Goal: Task Accomplishment & Management: Complete application form

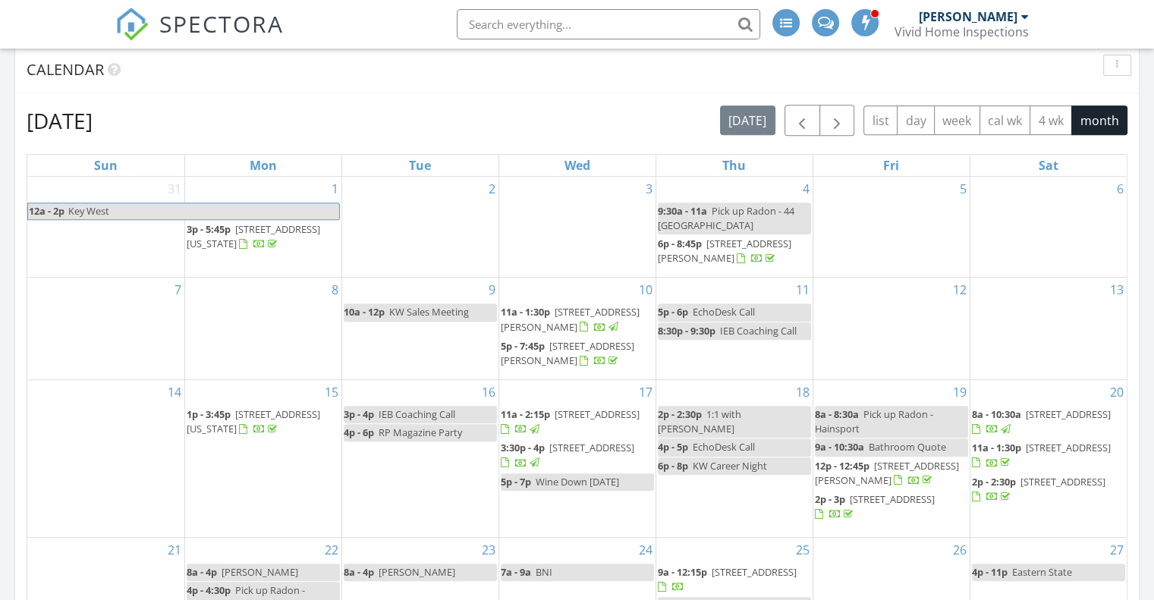
scroll to position [637, 0]
click at [832, 124] on span "button" at bounding box center [837, 119] width 18 height 18
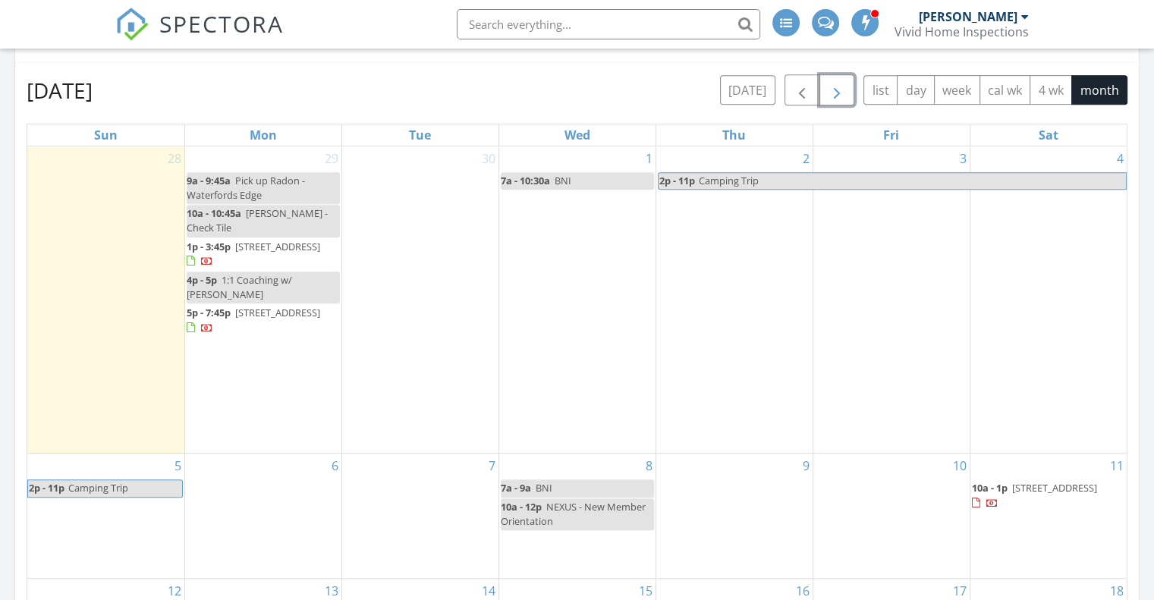
scroll to position [698, 0]
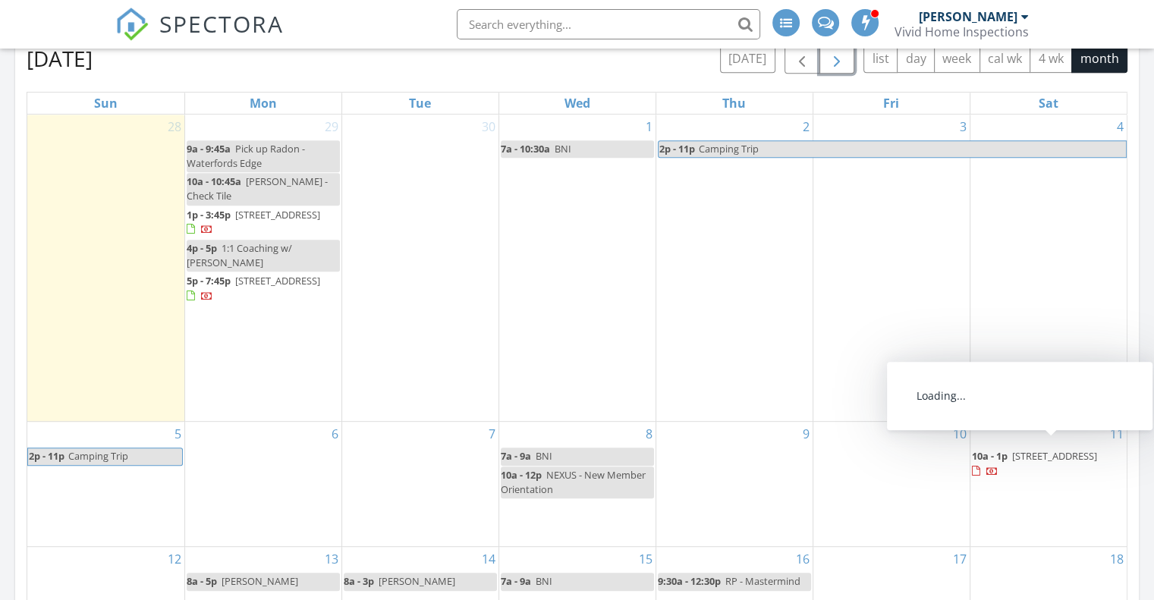
click at [1035, 451] on span "100 Cambridge Ave, Evesham 08053" at bounding box center [1054, 456] width 85 height 14
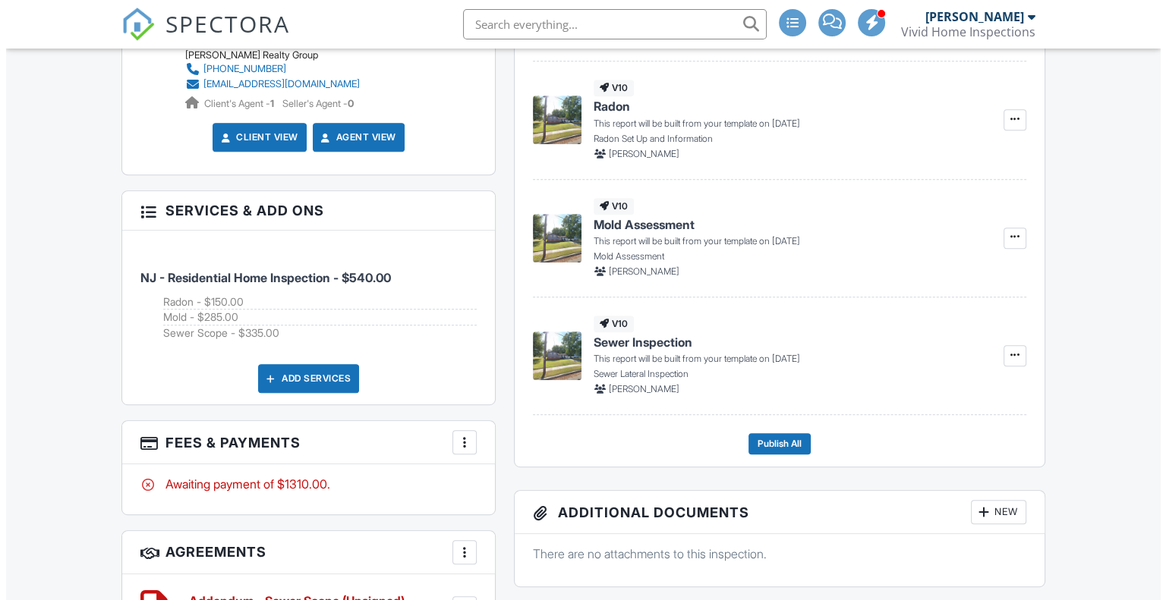
scroll to position [698, 0]
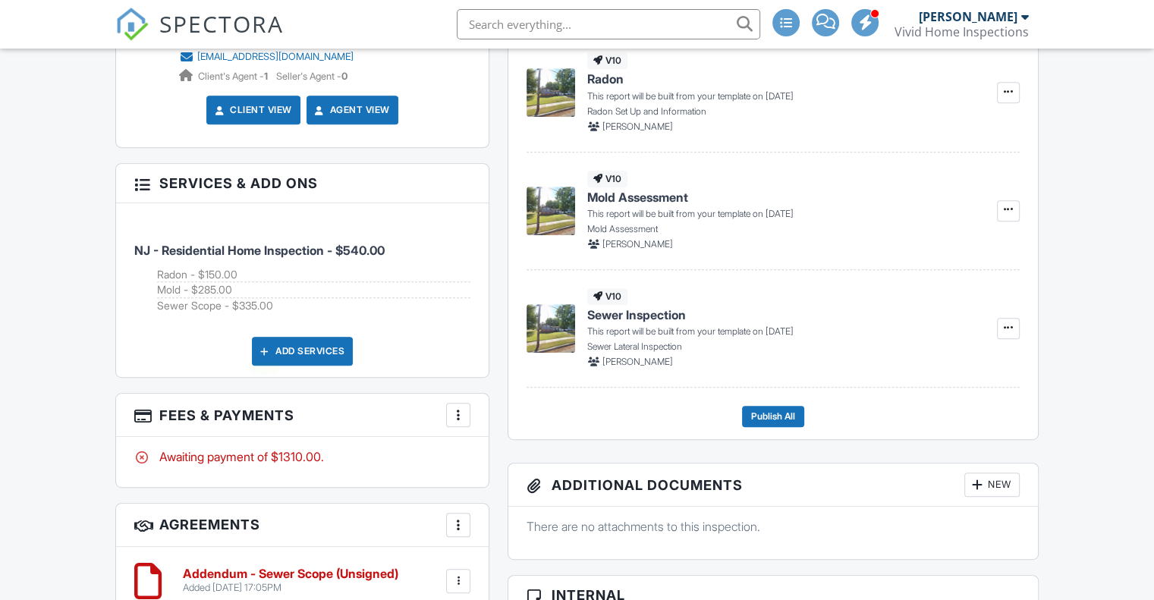
click at [266, 351] on div at bounding box center [264, 351] width 15 height 15
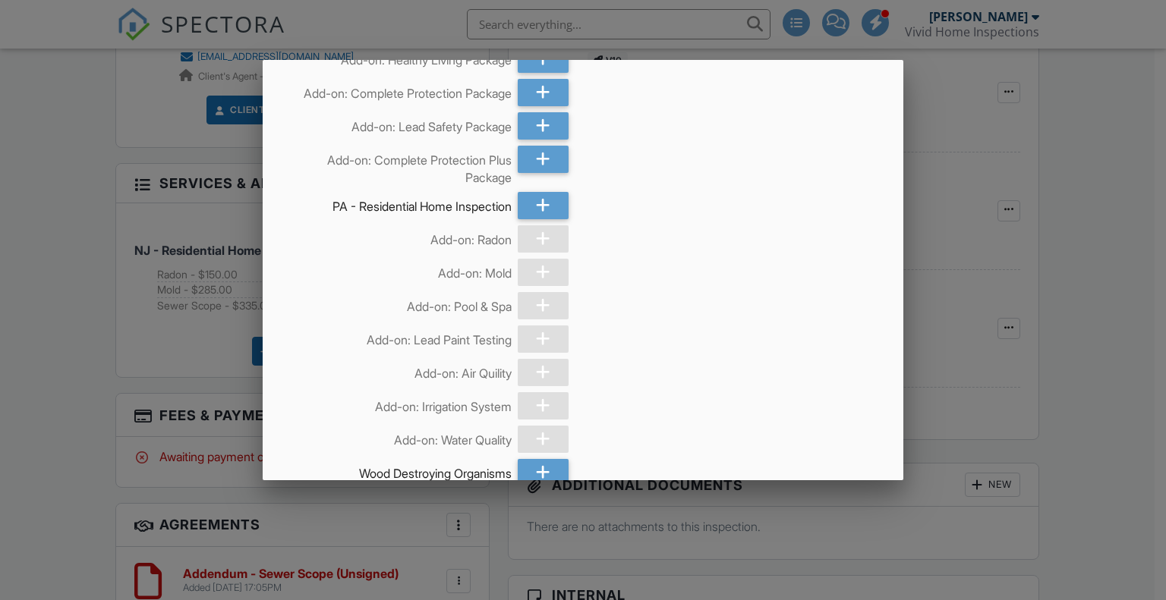
scroll to position [434, 0]
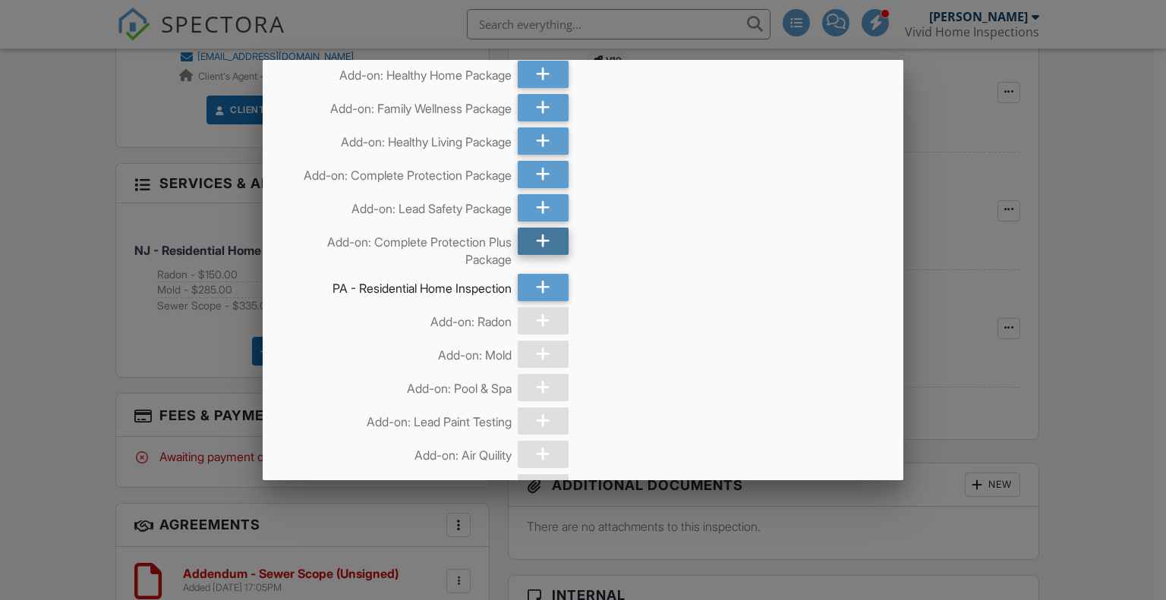
click at [527, 244] on div at bounding box center [543, 241] width 51 height 27
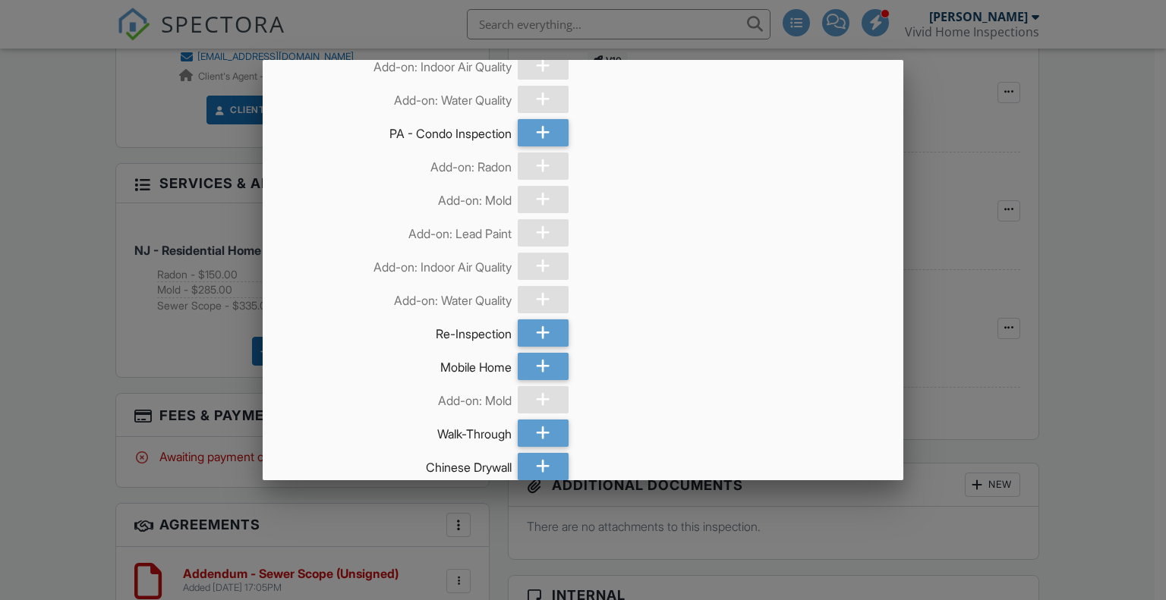
scroll to position [2100, 0]
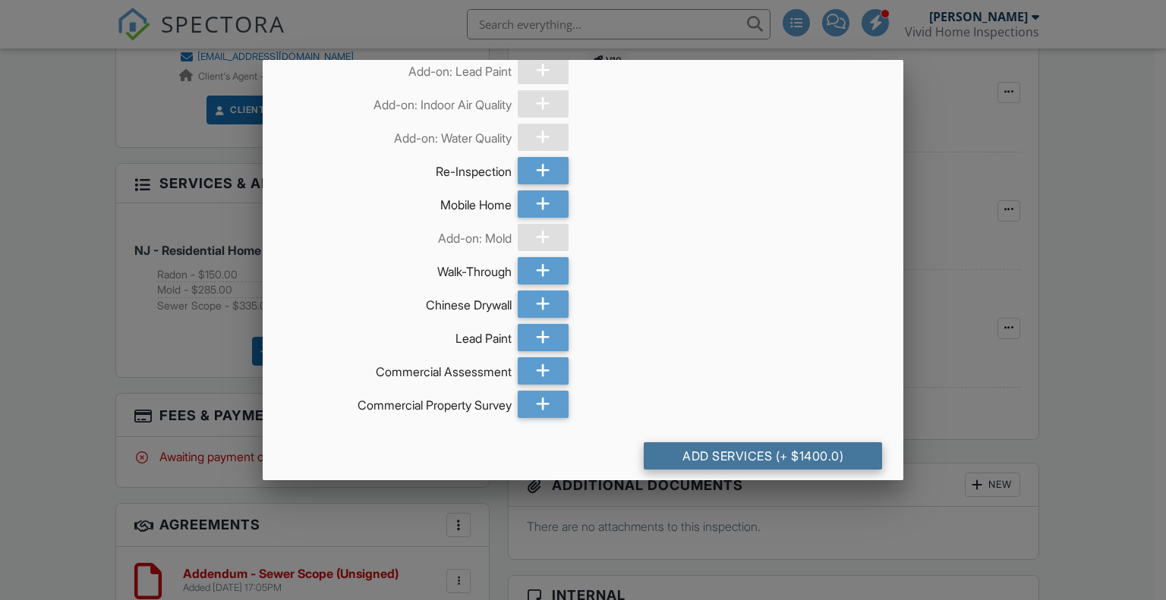
click at [768, 448] on div "Add Services (+ $1400.0)" at bounding box center [763, 455] width 239 height 27
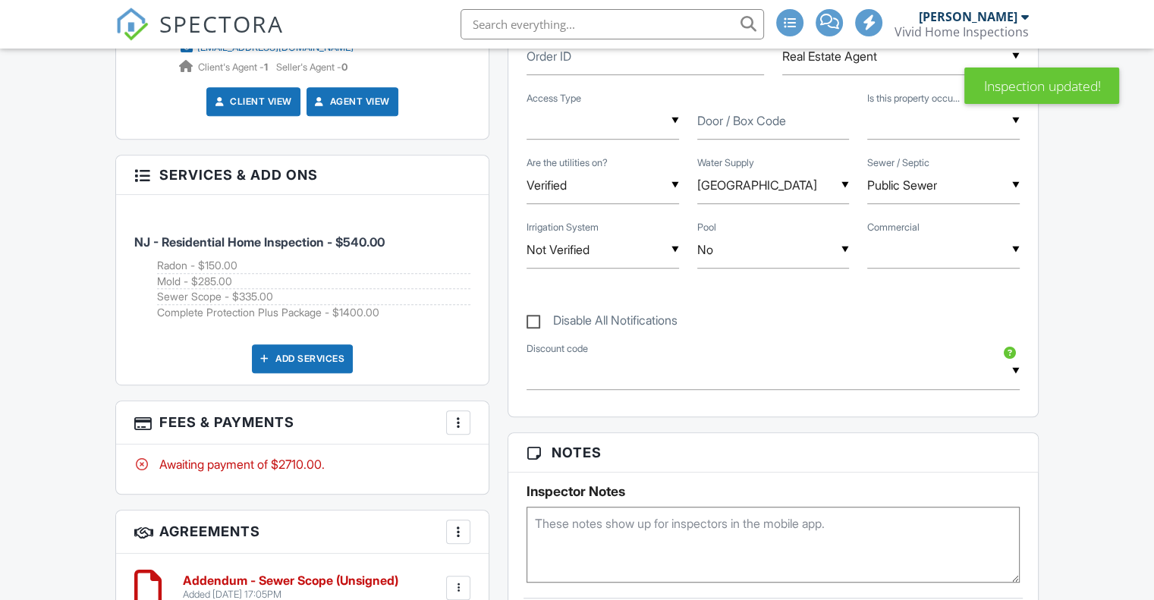
scroll to position [2186, 0]
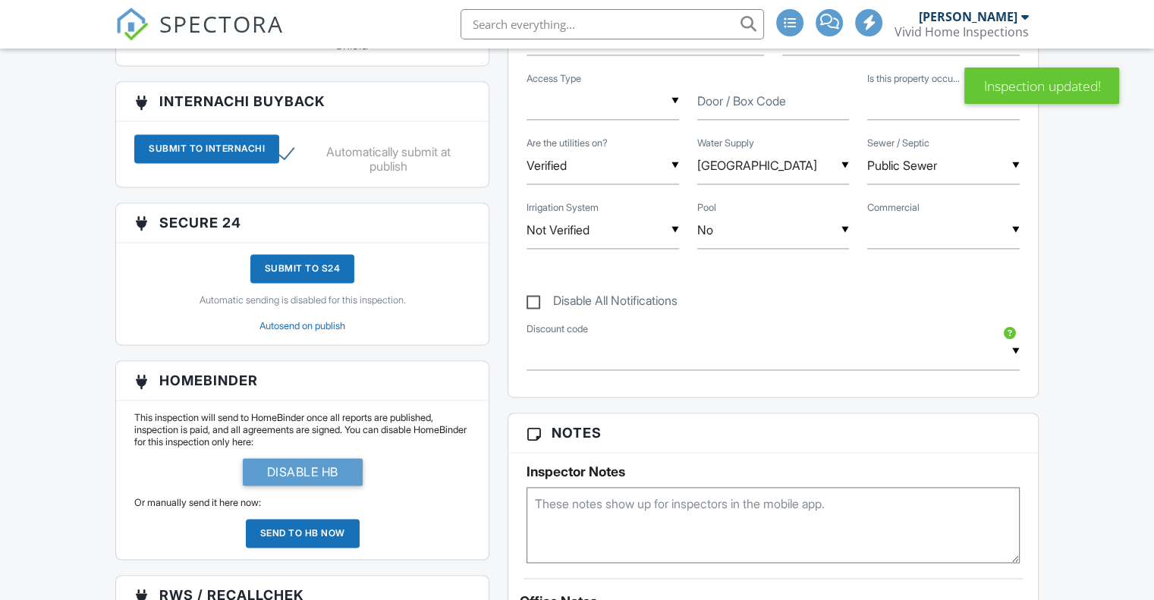
click at [1153, 190] on html "SPECTORA Brian Maute Vivid Home Inspections Role: Inspector Change Role Dashboa…" at bounding box center [577, 8] width 1154 height 4389
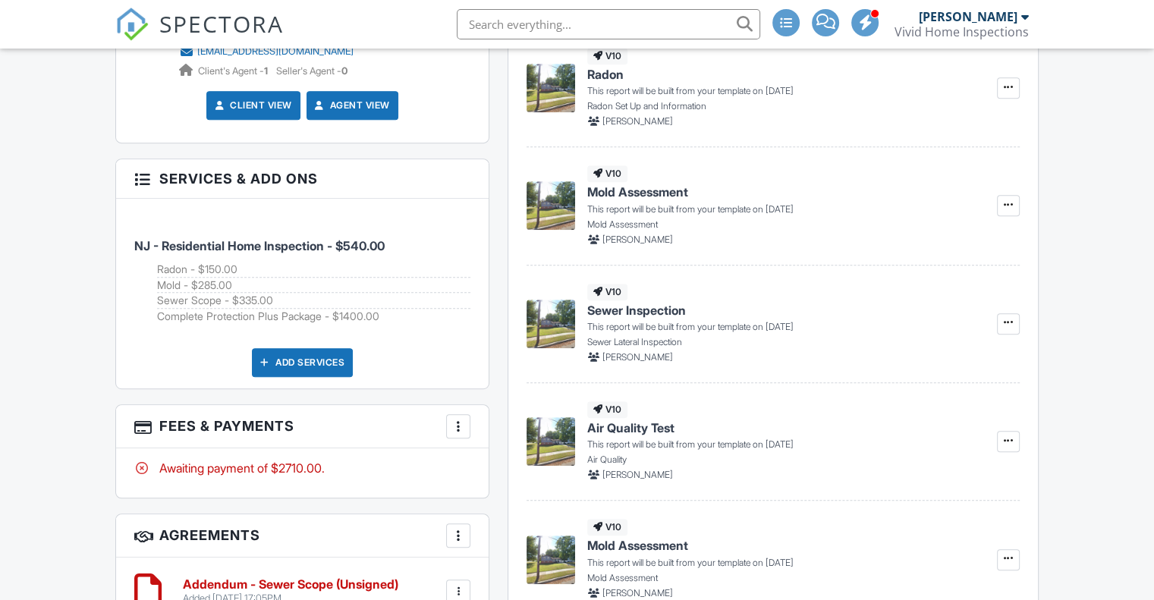
scroll to position [857, 0]
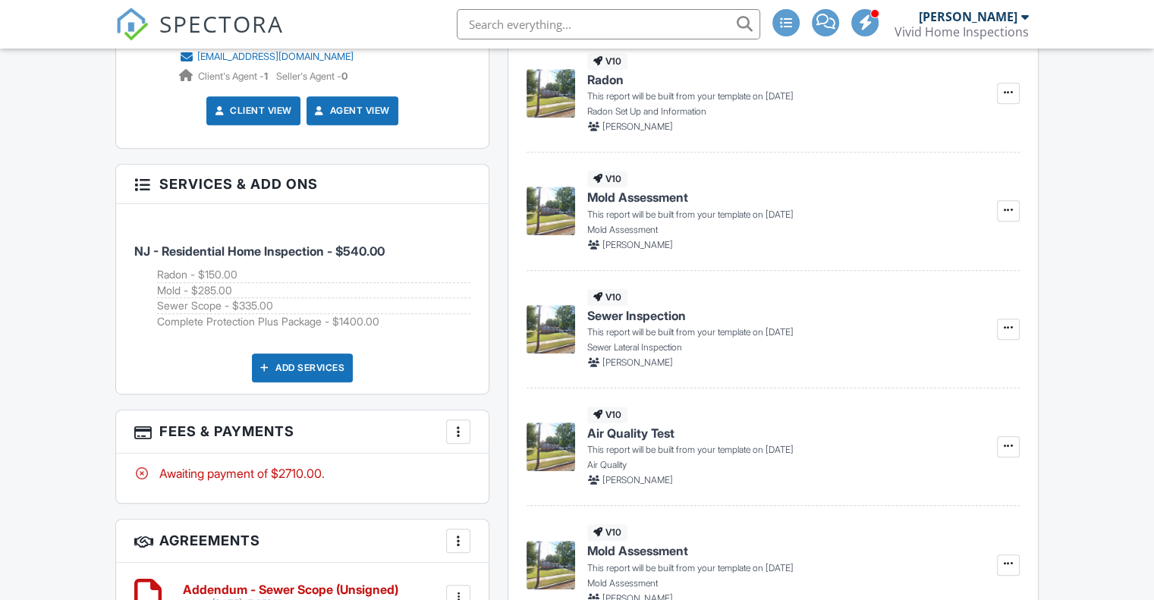
click at [137, 189] on div at bounding box center [141, 182] width 15 height 15
click at [146, 178] on div at bounding box center [141, 182] width 15 height 15
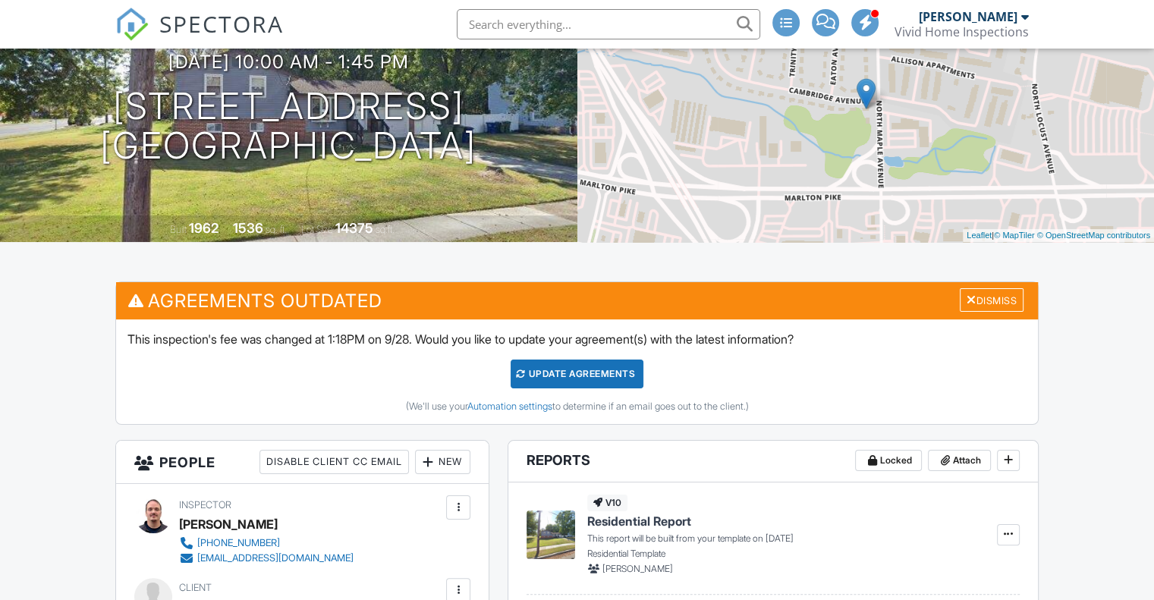
scroll to position [0, 0]
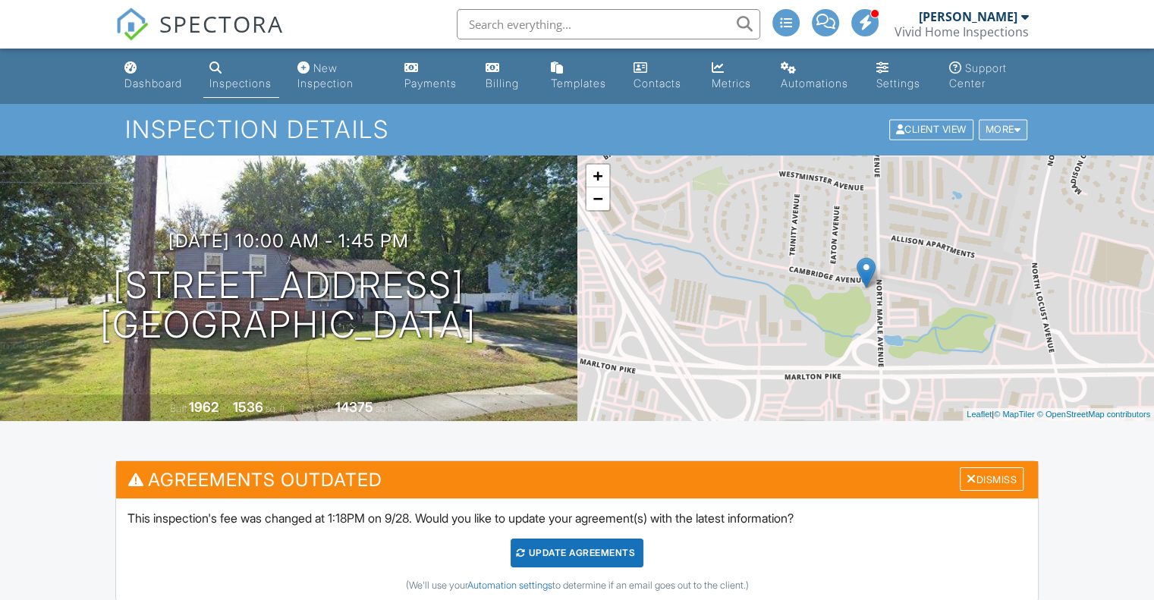
click at [1016, 130] on div at bounding box center [1018, 130] width 7 height 10
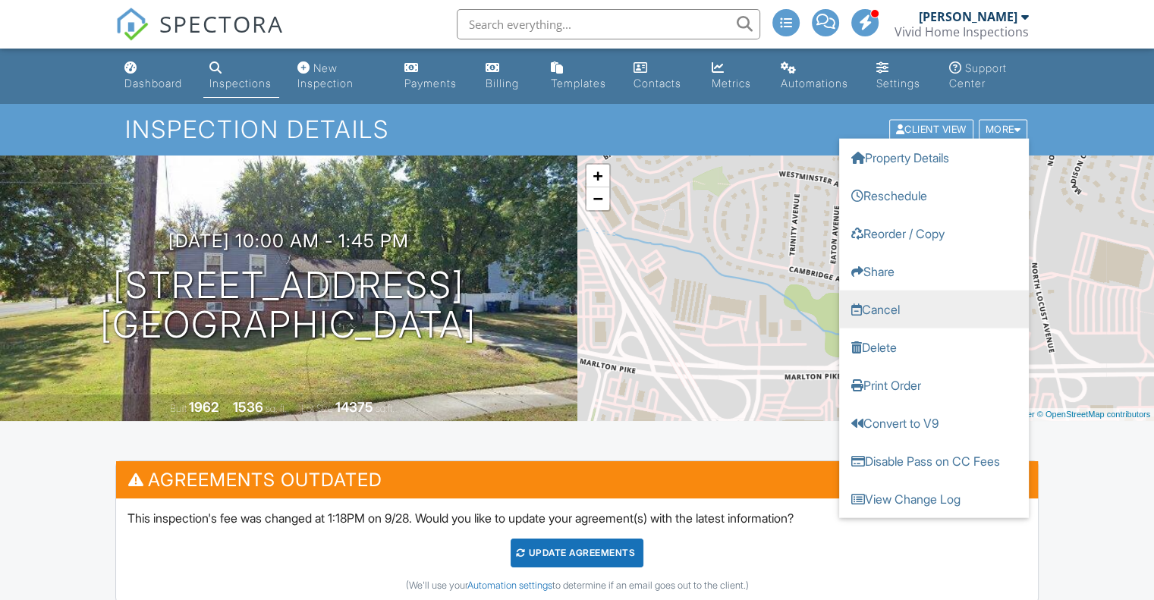
click at [886, 307] on link "Cancel" at bounding box center [934, 310] width 190 height 38
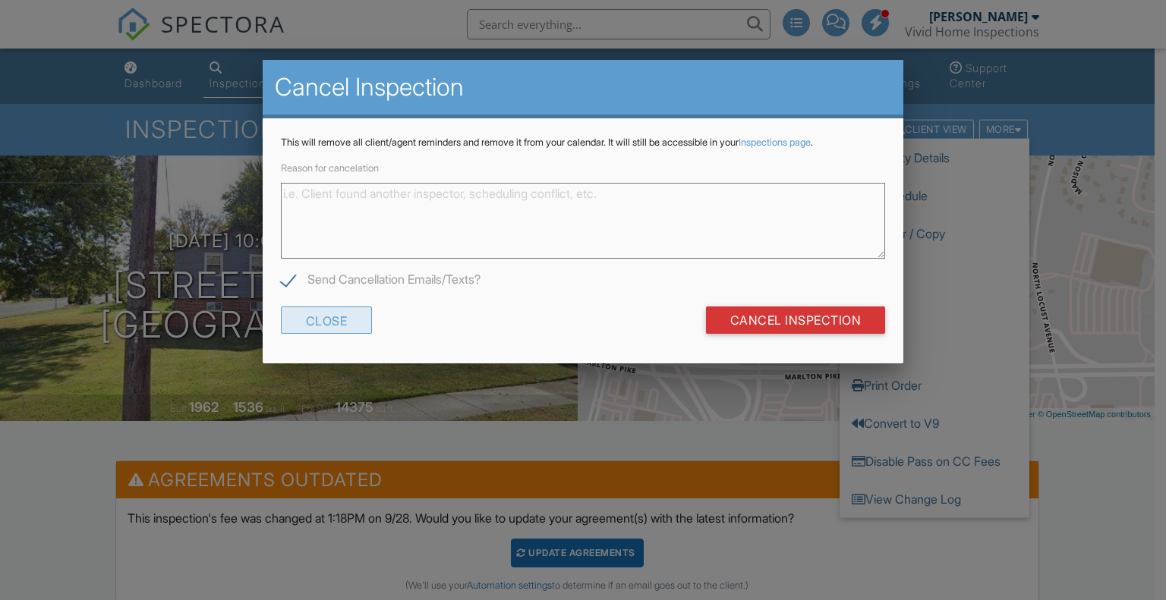
click at [346, 323] on div "Close" at bounding box center [327, 320] width 92 height 27
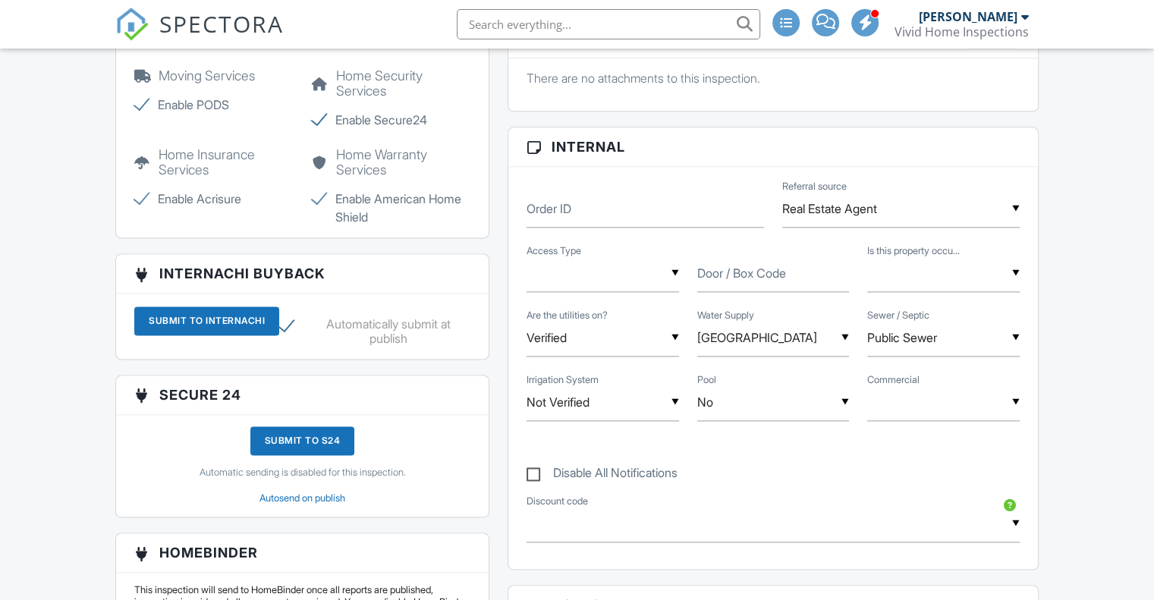
scroll to position [2034, 0]
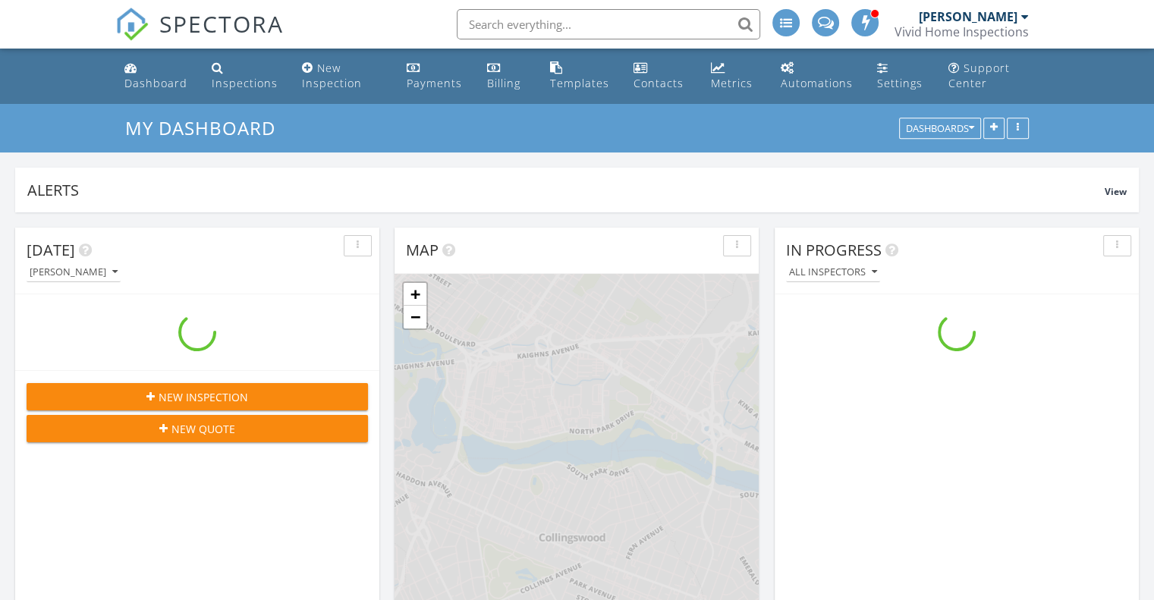
scroll to position [1518, 1178]
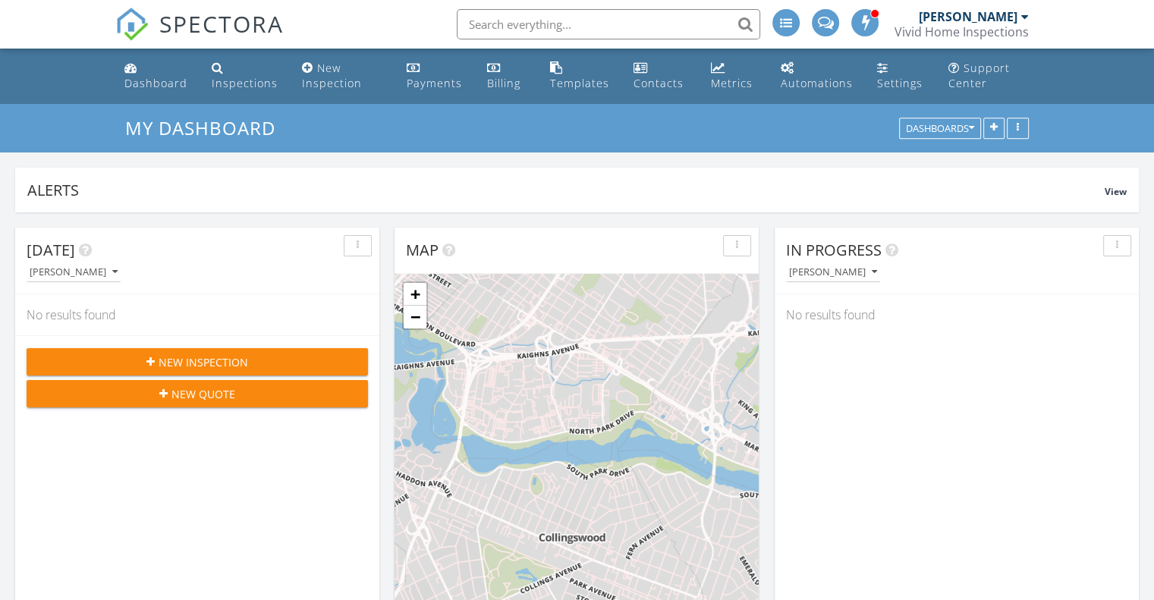
click at [195, 357] on span "New Inspection" at bounding box center [204, 362] width 90 height 16
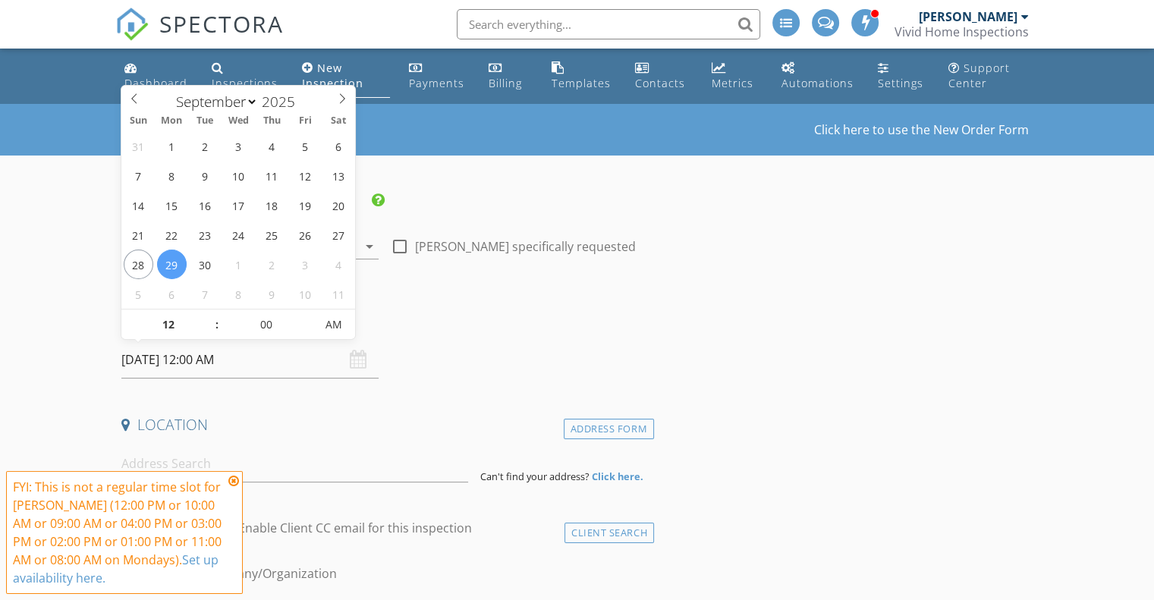
click at [172, 361] on input "[DATE] 12:00 AM" at bounding box center [249, 359] width 257 height 37
select select "9"
click at [339, 104] on icon at bounding box center [342, 98] width 11 height 11
type input "10/11/2025 12:00 AM"
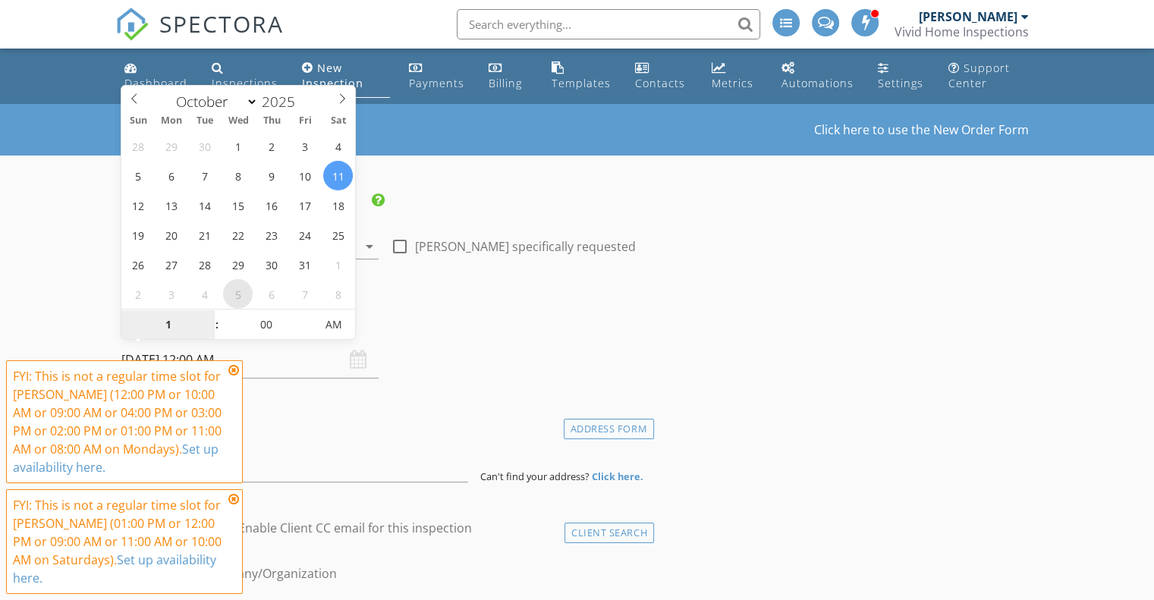
type input "10"
type input "[DATE] 10:00 AM"
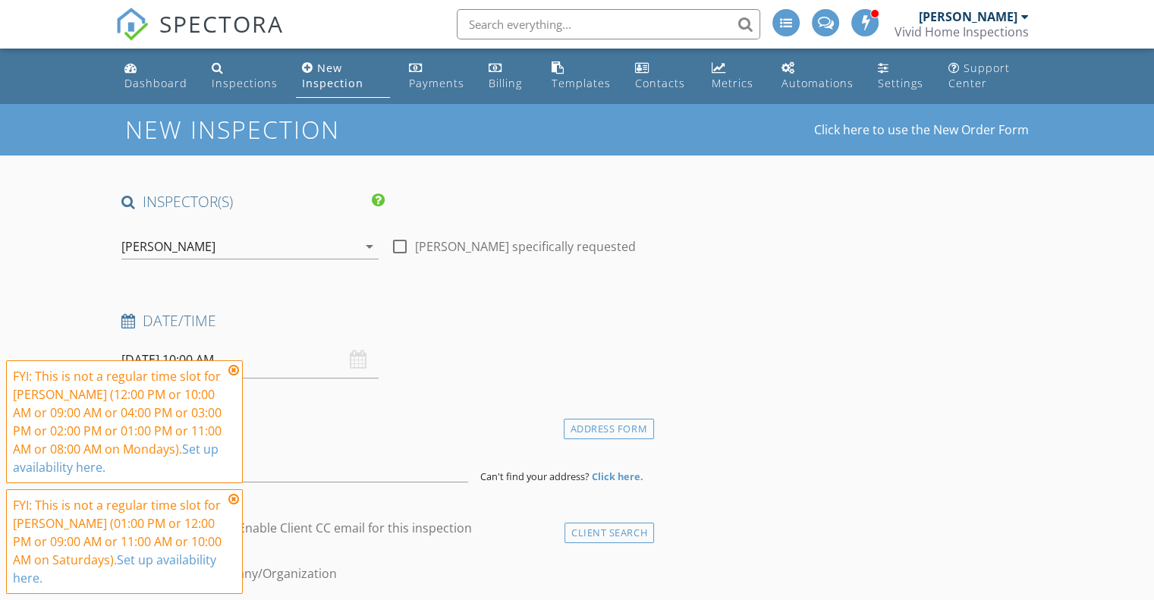
click at [231, 374] on icon at bounding box center [233, 370] width 11 height 12
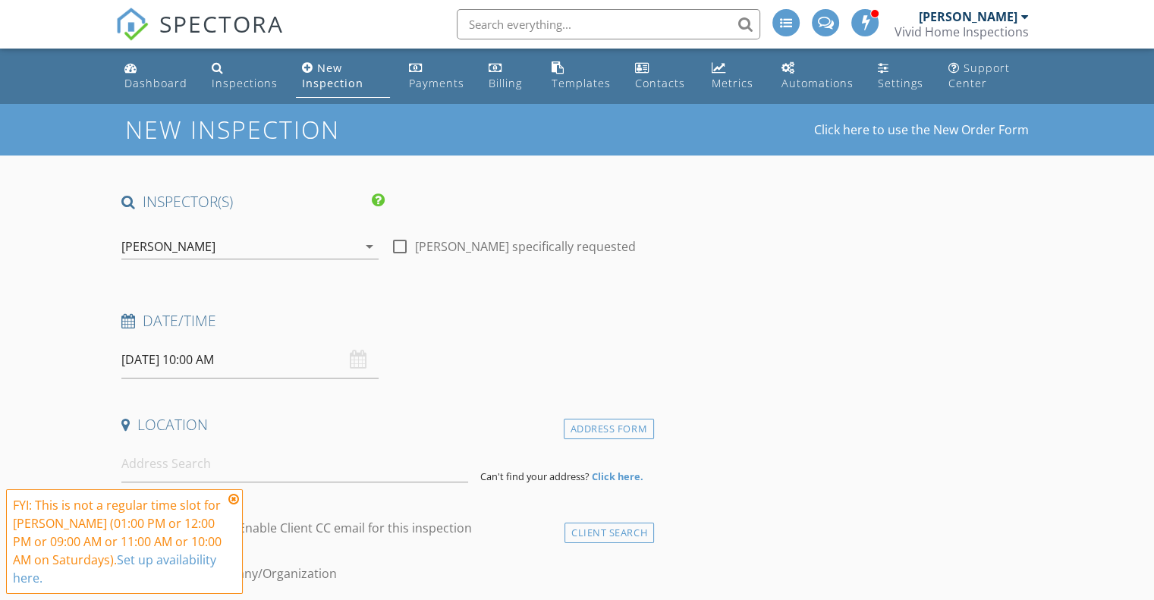
click at [238, 495] on icon at bounding box center [233, 499] width 11 height 12
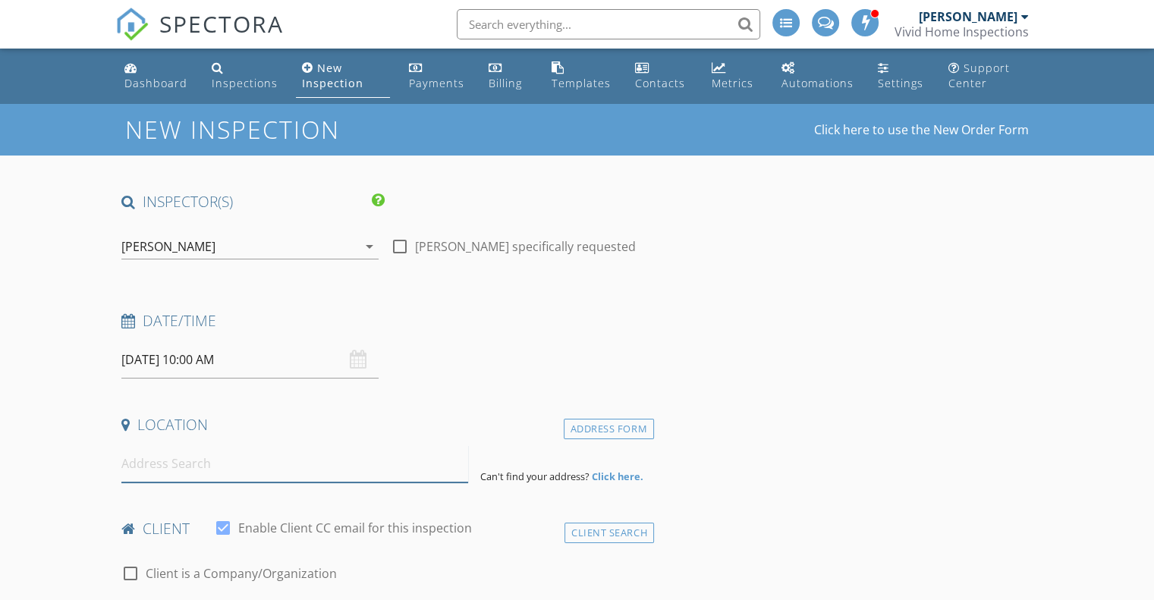
click at [192, 470] on input at bounding box center [294, 463] width 347 height 37
type input "100 Cambridge Ave, Marlton, NJ, USA"
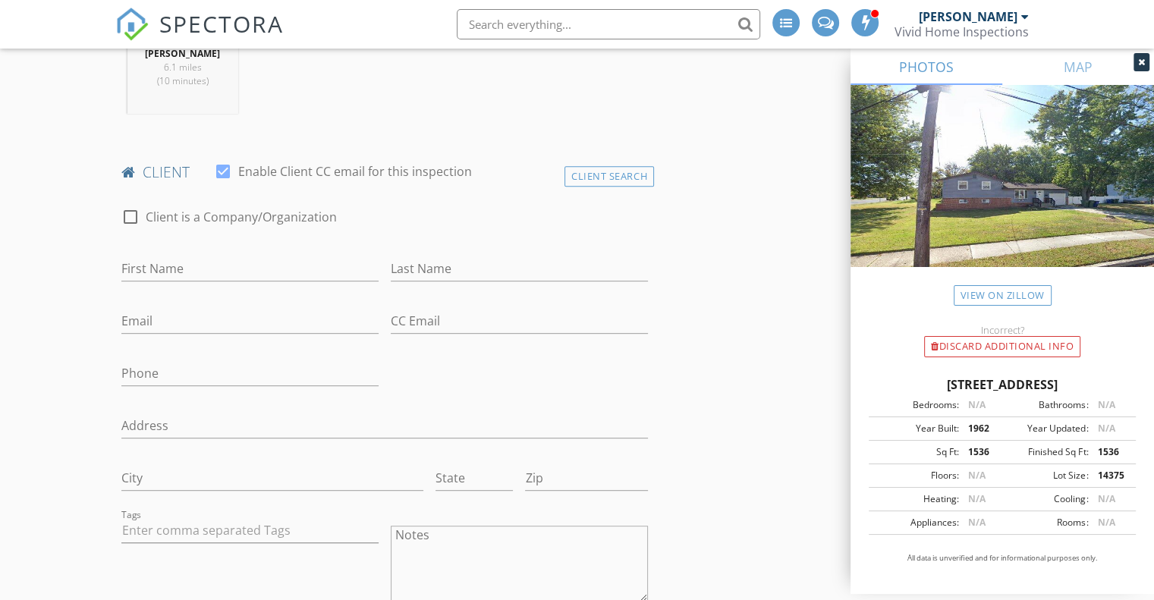
scroll to position [668, 0]
click at [155, 263] on input "First Name" at bounding box center [249, 268] width 257 height 25
type input "Matthew"
type input "Roop"
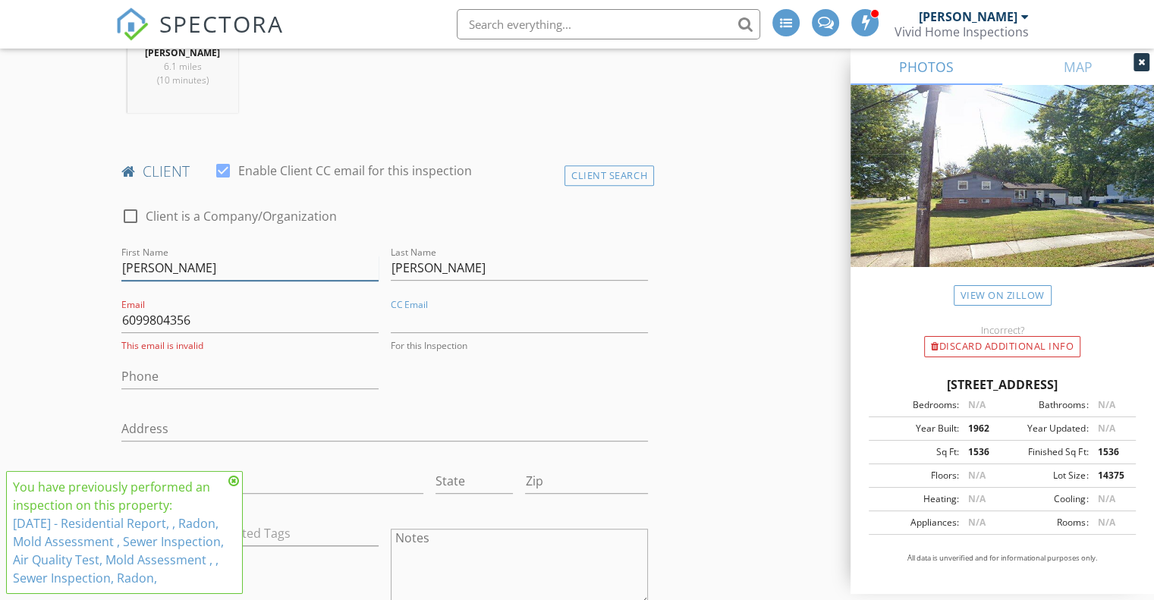
click at [156, 264] on input "Matthew" at bounding box center [249, 268] width 257 height 25
click at [145, 308] on input "6099804356" at bounding box center [249, 320] width 257 height 25
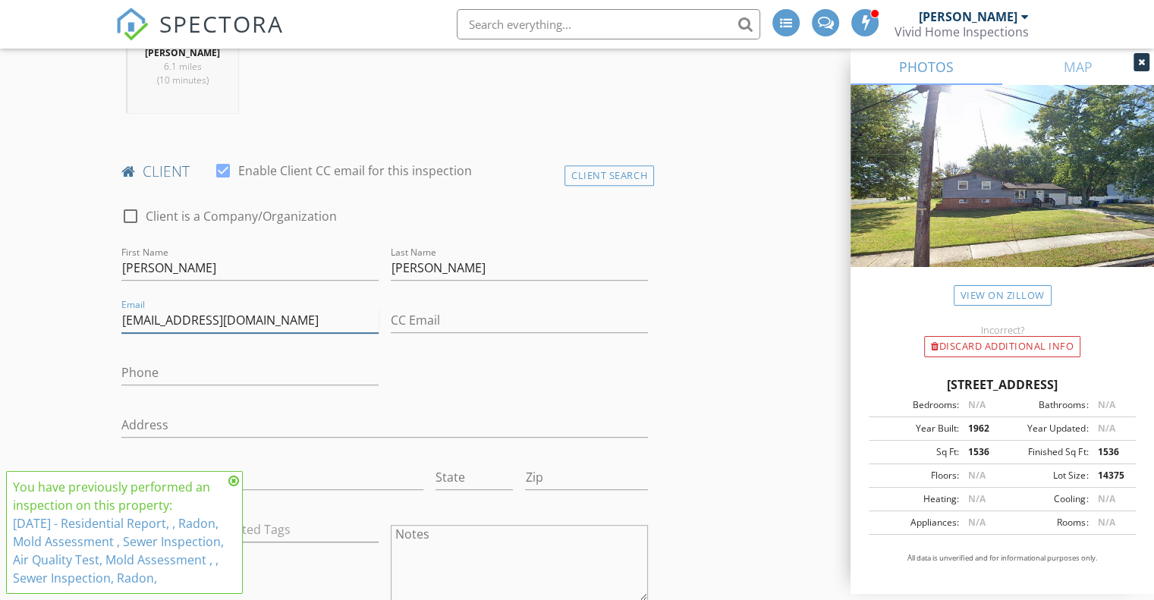
type input "[EMAIL_ADDRESS][DOMAIN_NAME]"
type input "[PHONE_NUMBER]"
click at [231, 475] on icon at bounding box center [233, 481] width 11 height 12
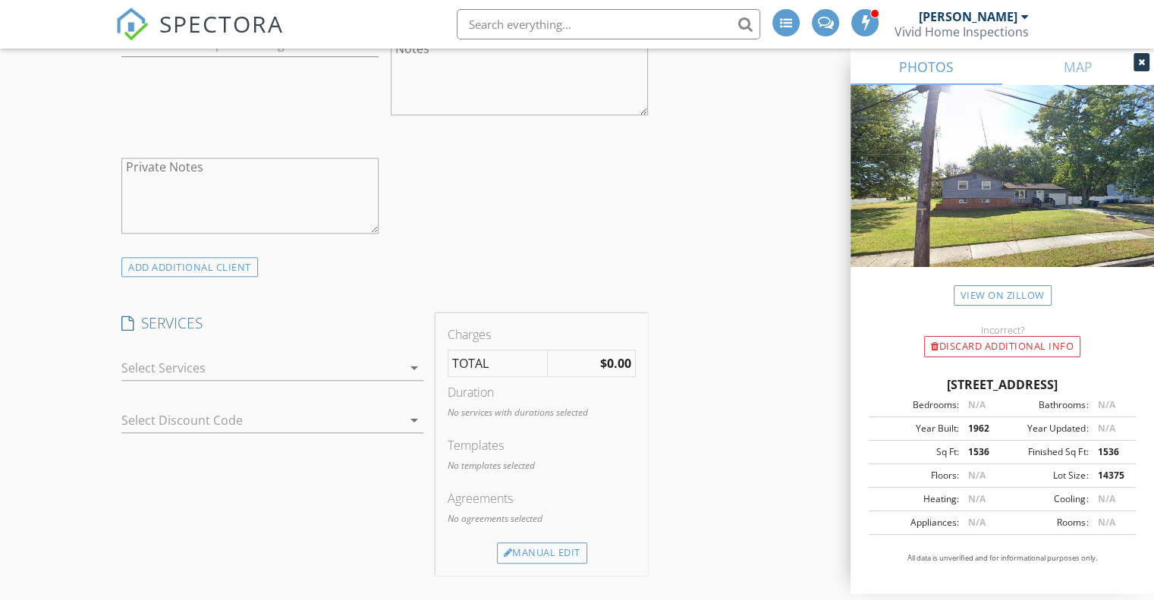
scroll to position [1184, 0]
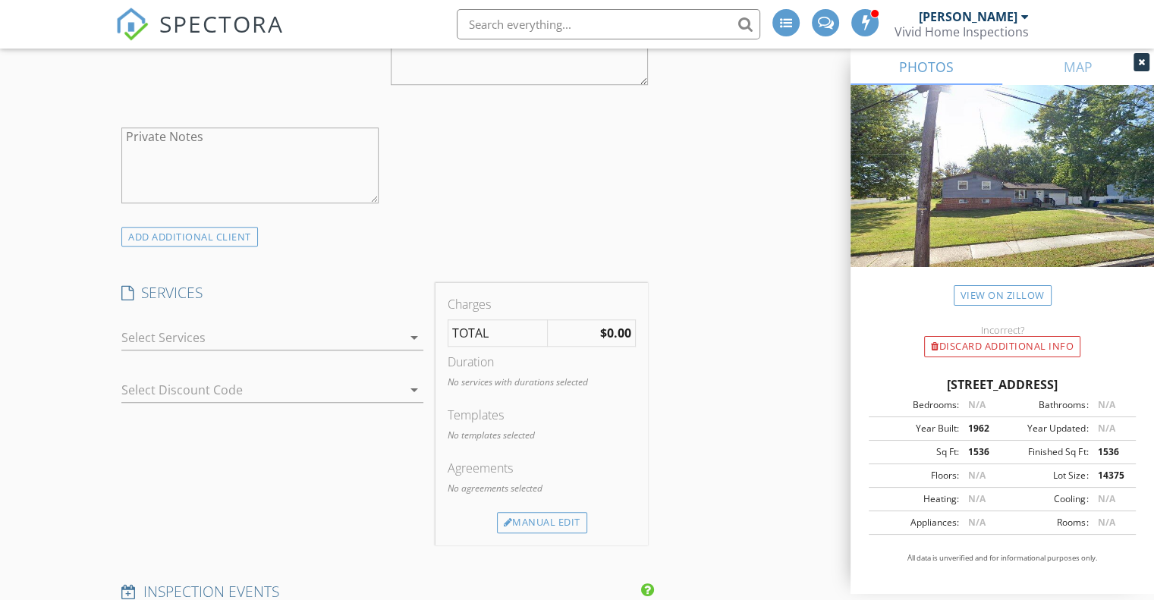
click at [404, 336] on div "arrow_drop_down" at bounding box center [412, 338] width 21 height 18
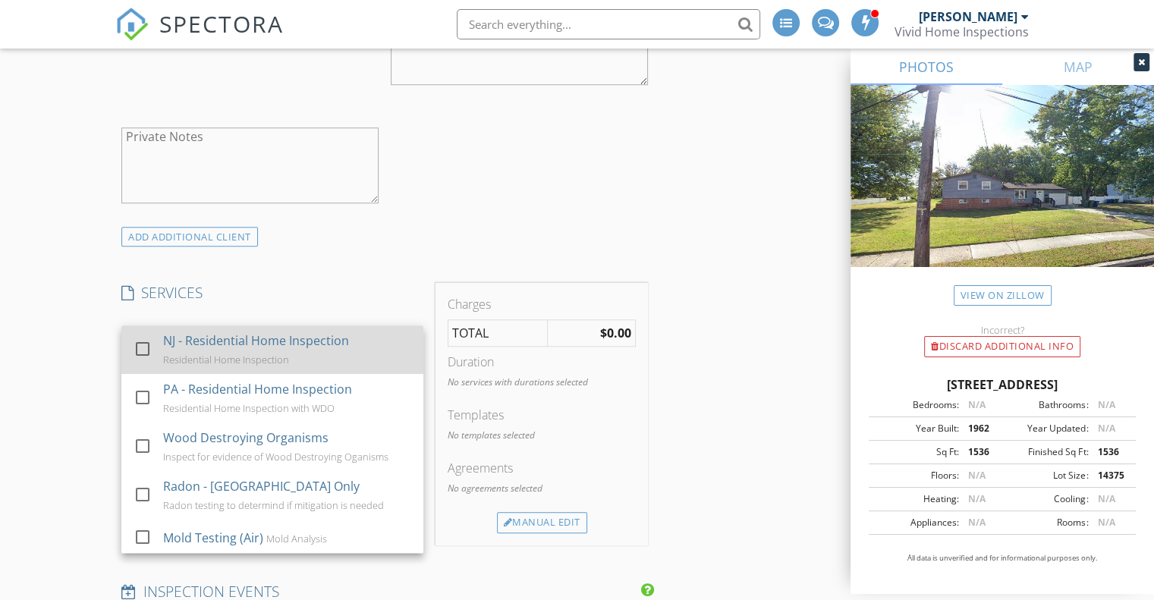
click at [146, 346] on div at bounding box center [143, 349] width 26 height 26
checkbox input "false"
checkbox input "true"
checkbox input "false"
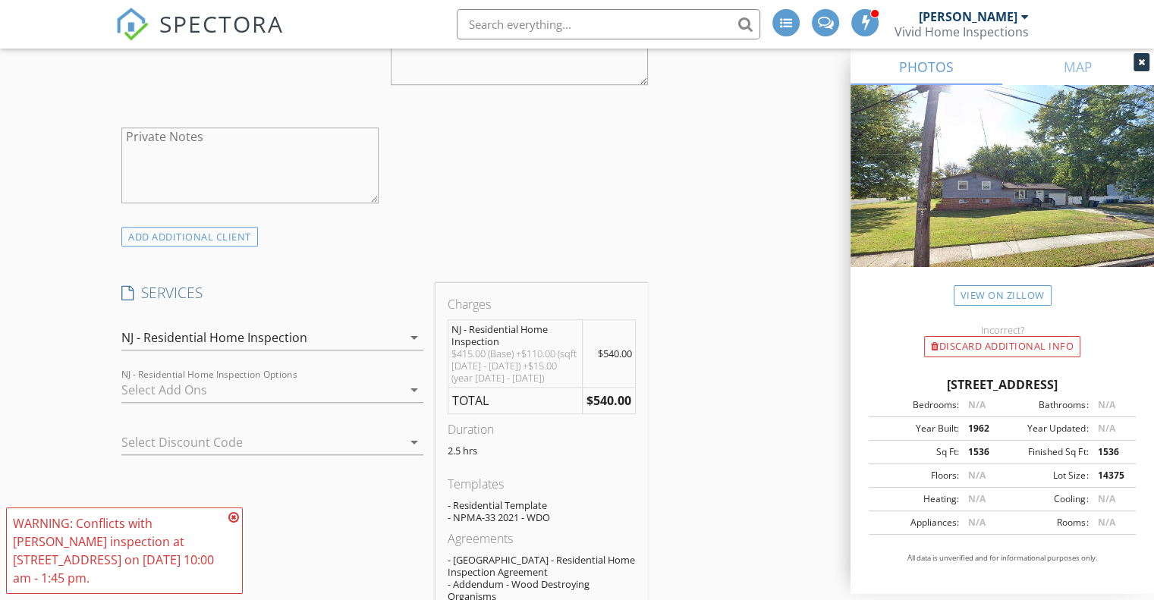
click at [155, 388] on div at bounding box center [261, 390] width 281 height 24
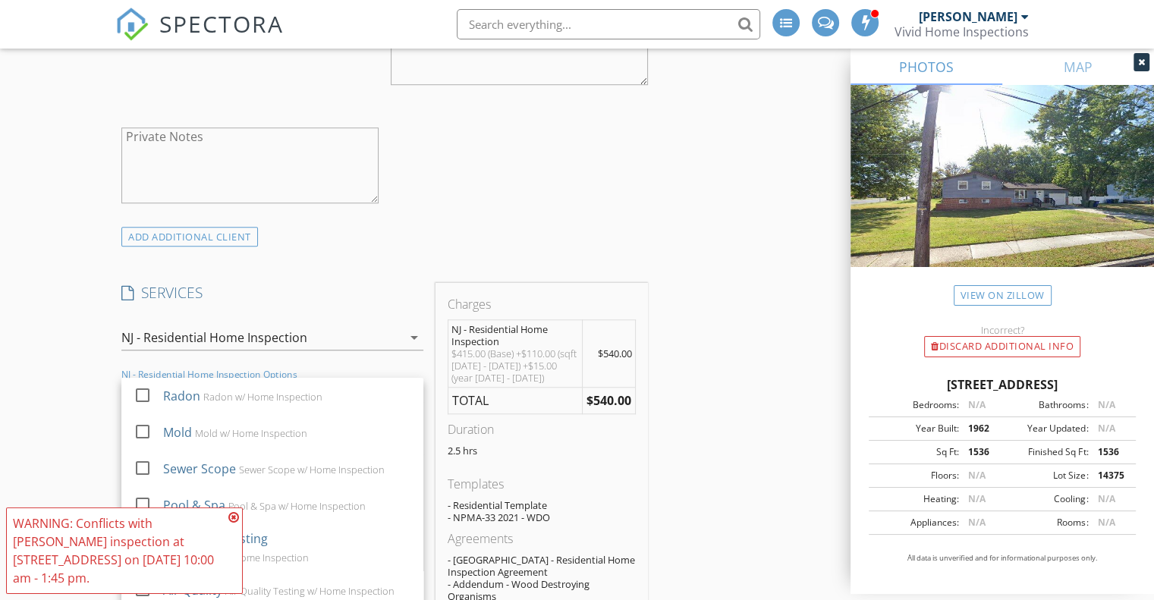
click at [234, 516] on icon at bounding box center [233, 517] width 11 height 12
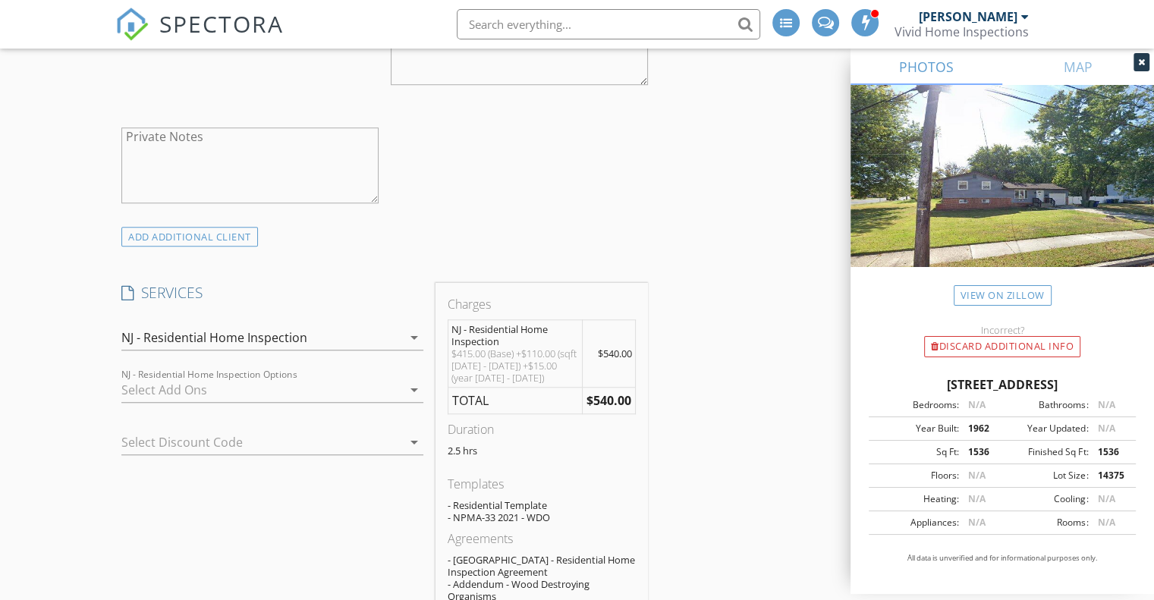
click at [417, 394] on icon "arrow_drop_down" at bounding box center [414, 390] width 18 height 18
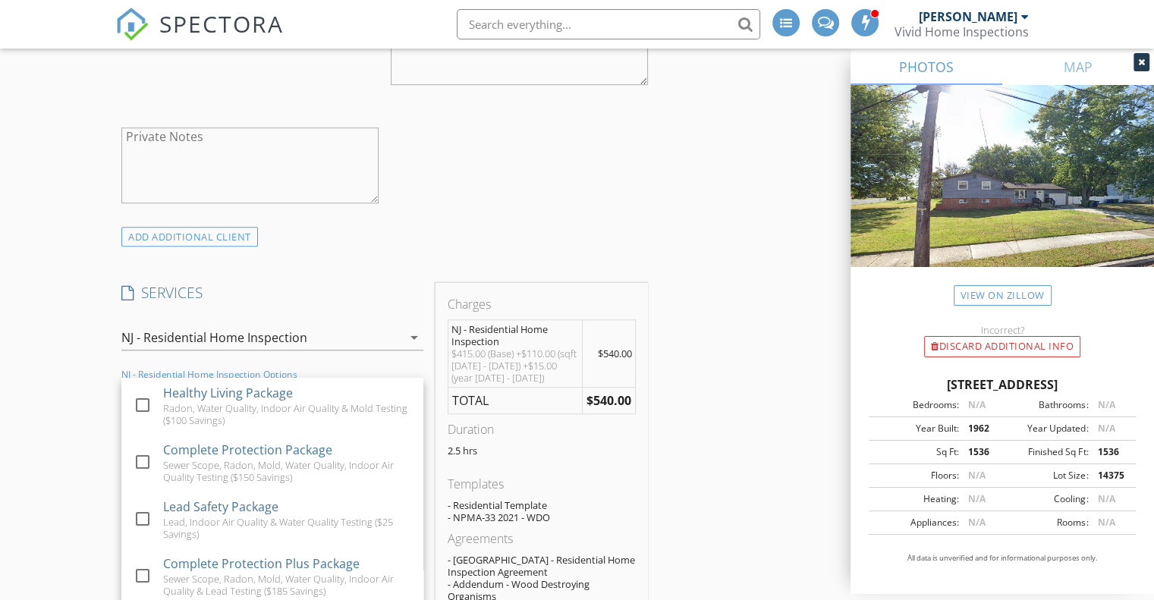
scroll to position [588, 0]
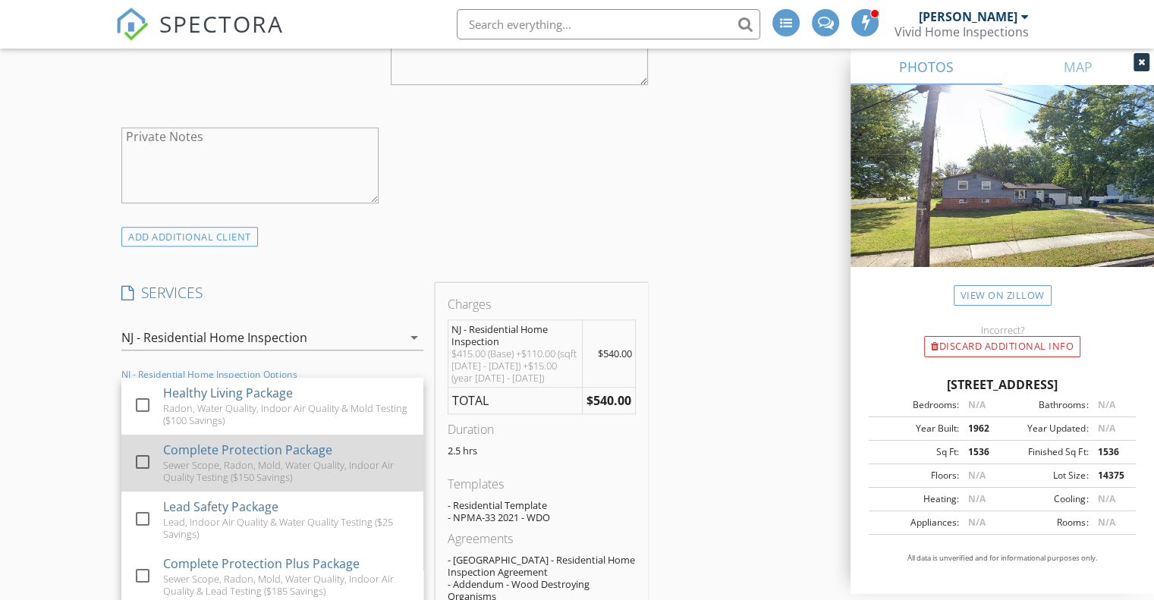
click at [145, 460] on div at bounding box center [143, 462] width 26 height 26
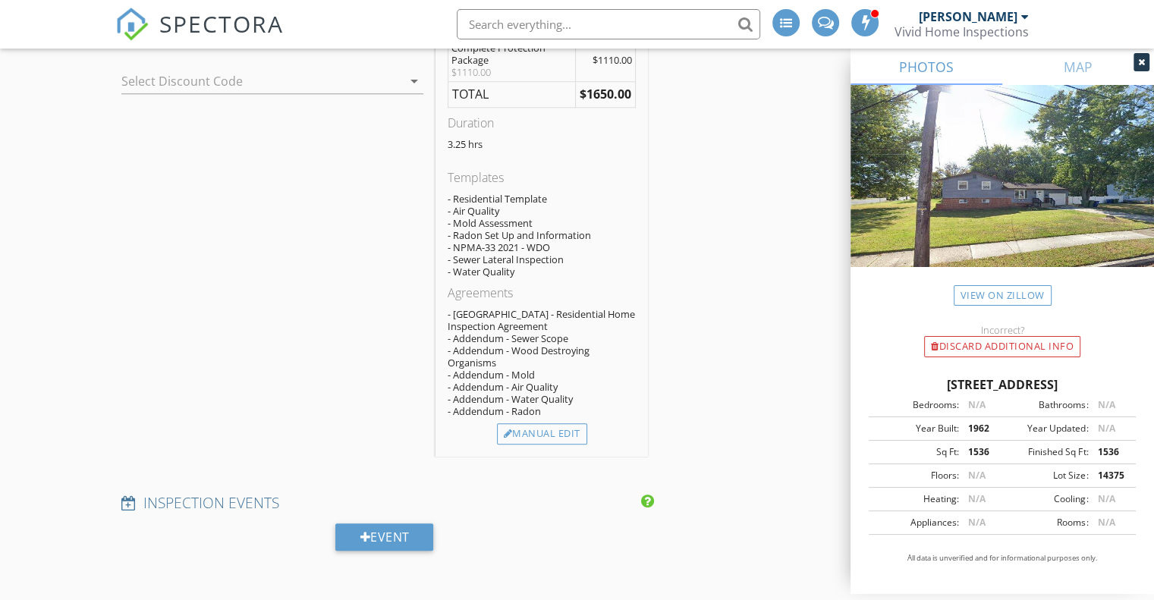
scroll to position [1548, 0]
click at [530, 420] on div "Manual Edit" at bounding box center [542, 430] width 90 height 21
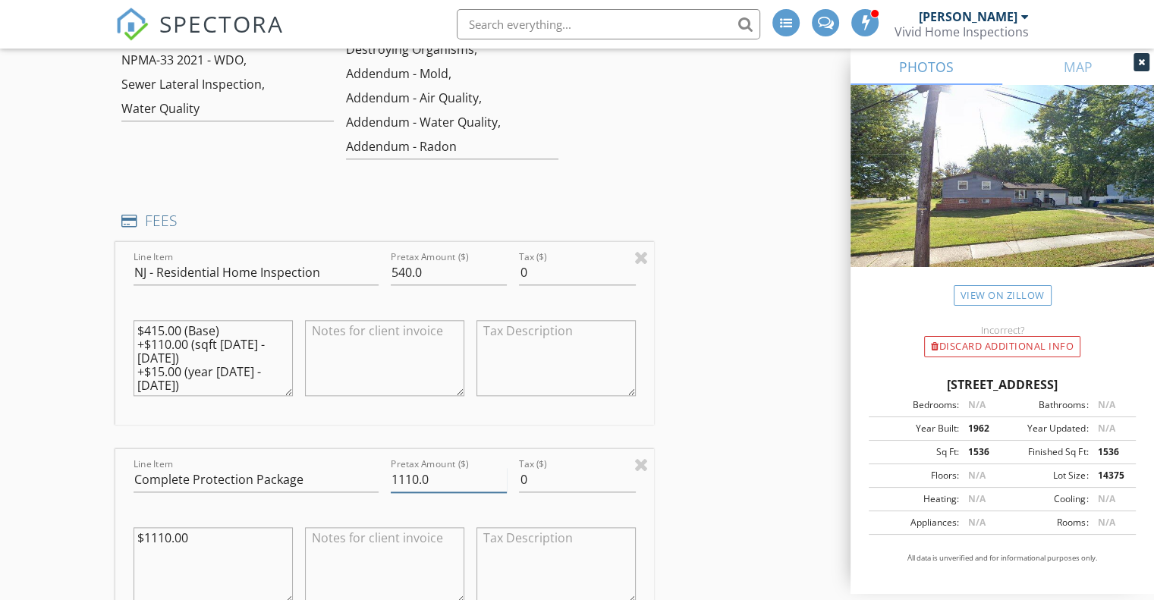
click at [410, 477] on input "1110.0" at bounding box center [449, 479] width 116 height 25
type input "1100.0"
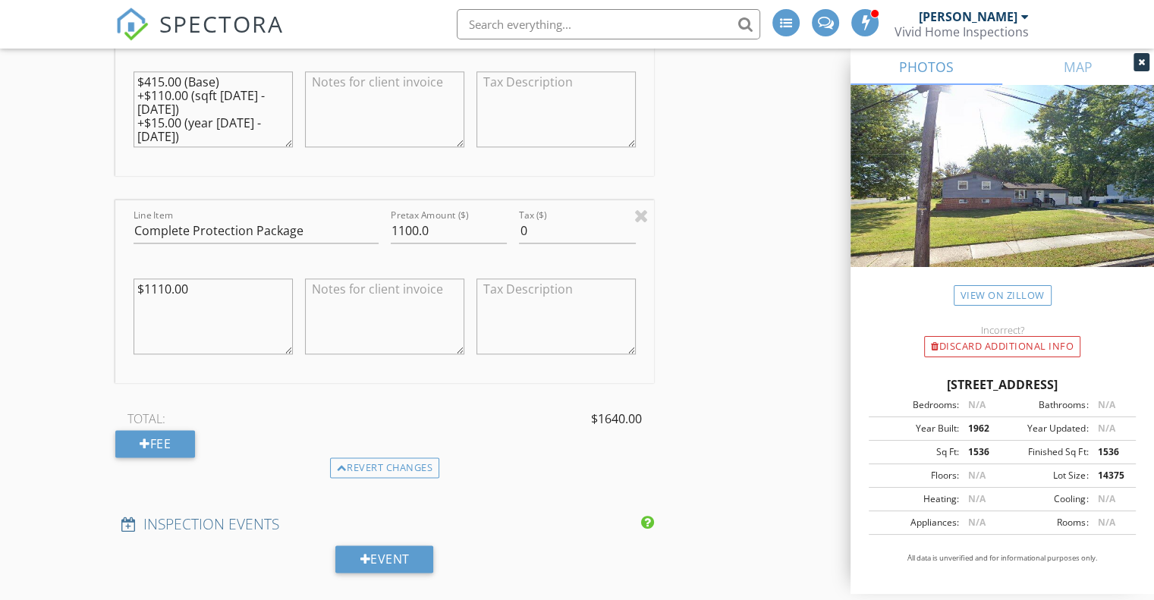
scroll to position [1770, 0]
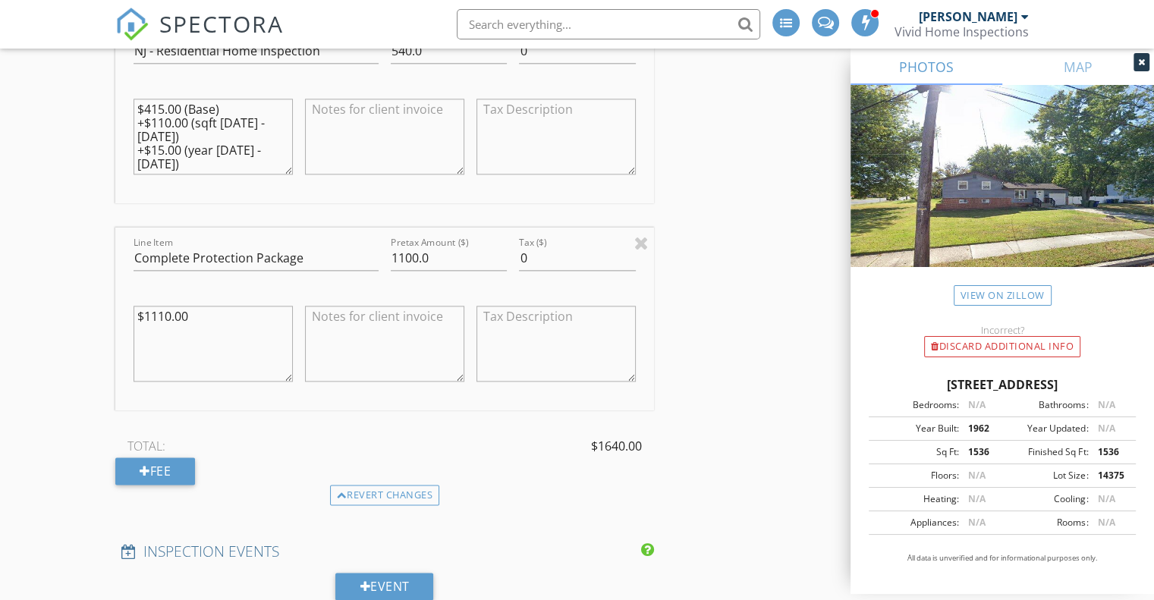
click at [354, 321] on textarea at bounding box center [384, 344] width 159 height 76
click at [348, 337] on textarea "Includes radon, sewer scope, water quality testing, indoor air quality, a" at bounding box center [384, 344] width 159 height 76
click at [426, 342] on textarea "Includes radon, sewer scope, water quality, indoor air quality, a" at bounding box center [384, 344] width 159 height 76
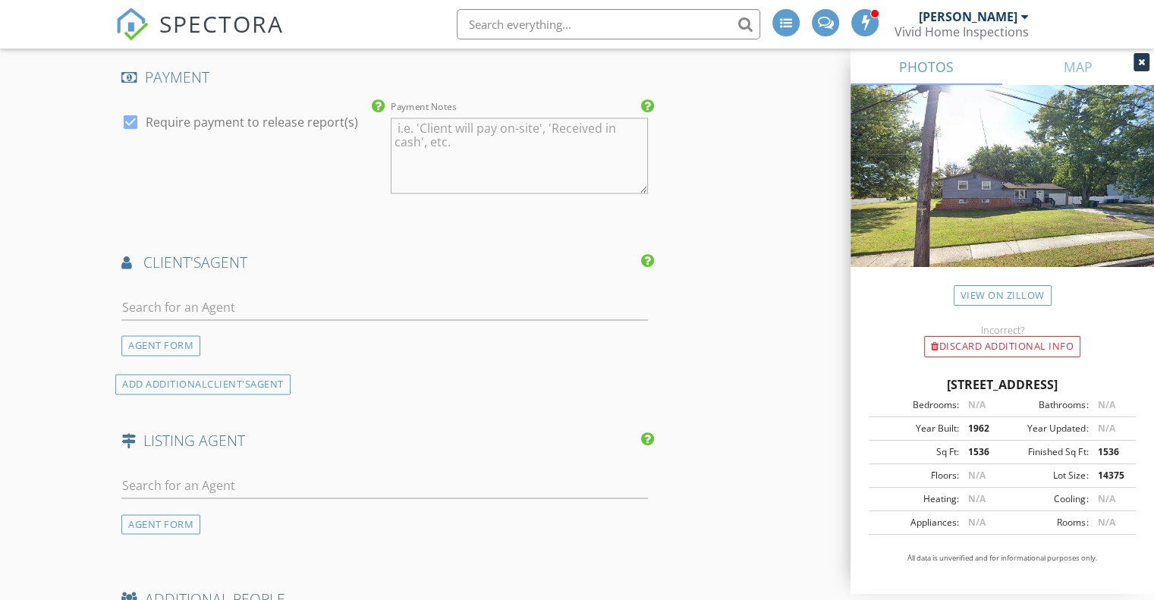
scroll to position [2381, 0]
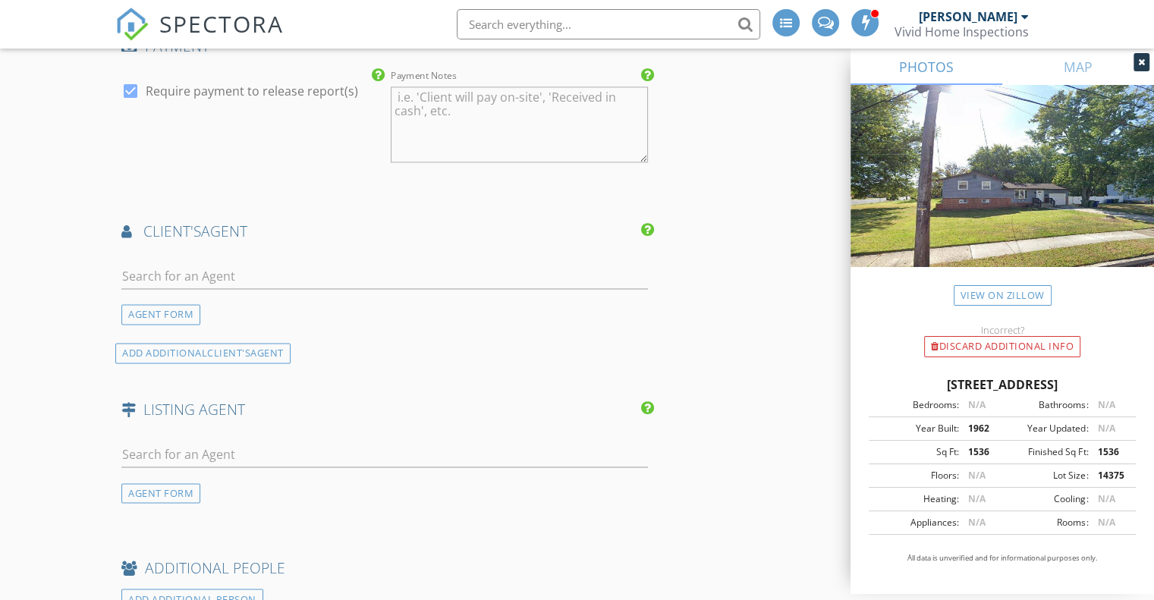
type textarea "Includes radon, sewer scope, water quality, indoor air quality, and mold testin…"
click at [184, 268] on input "text" at bounding box center [384, 276] width 527 height 25
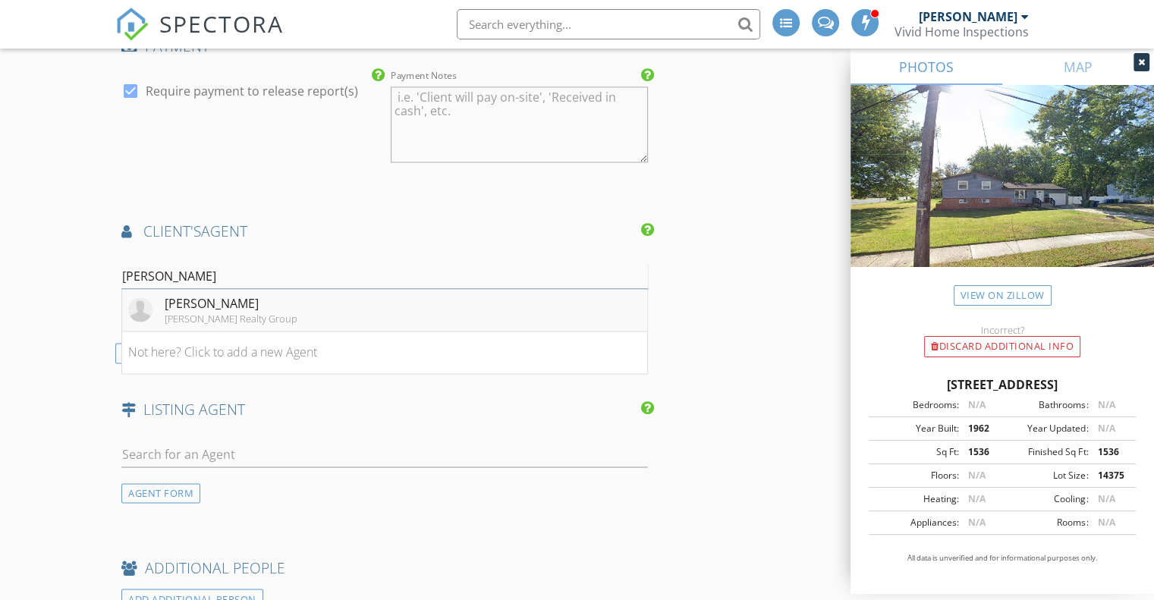
type input "shaw"
click at [206, 300] on div "Shawntavia Stewart" at bounding box center [231, 303] width 133 height 18
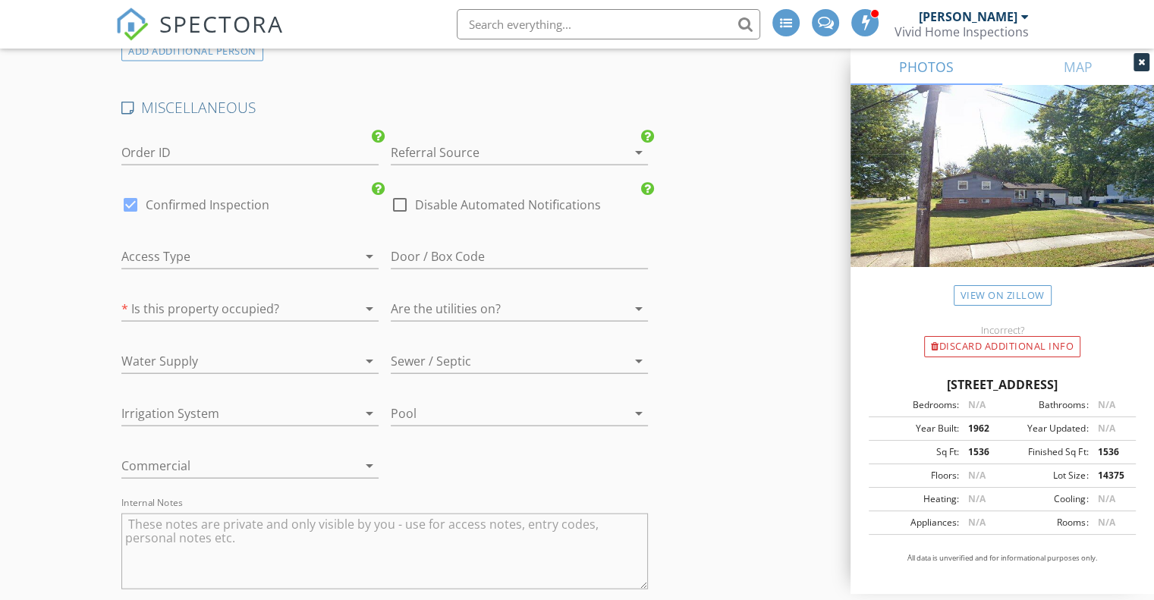
scroll to position [3353, 0]
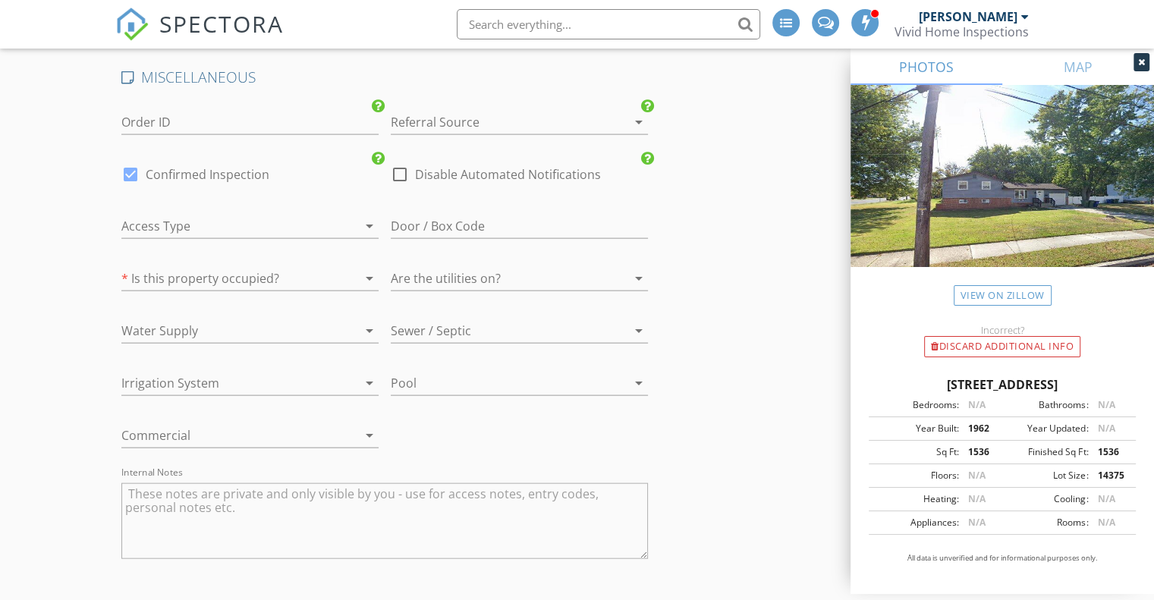
click at [480, 117] on div at bounding box center [498, 122] width 215 height 24
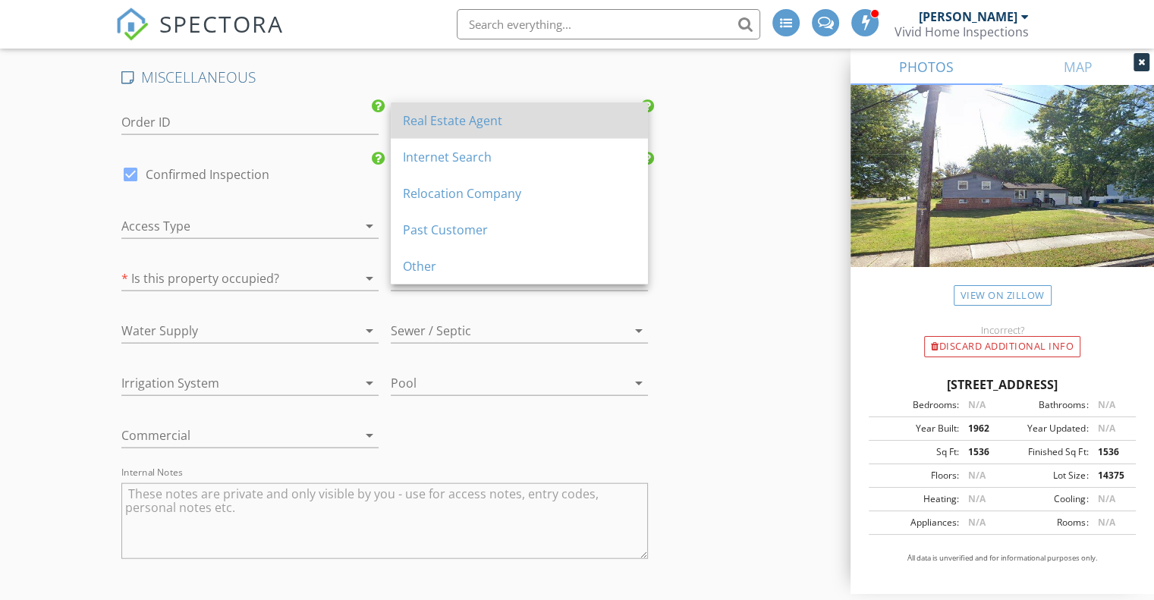
click at [471, 127] on div "Real Estate Agent" at bounding box center [519, 121] width 233 height 18
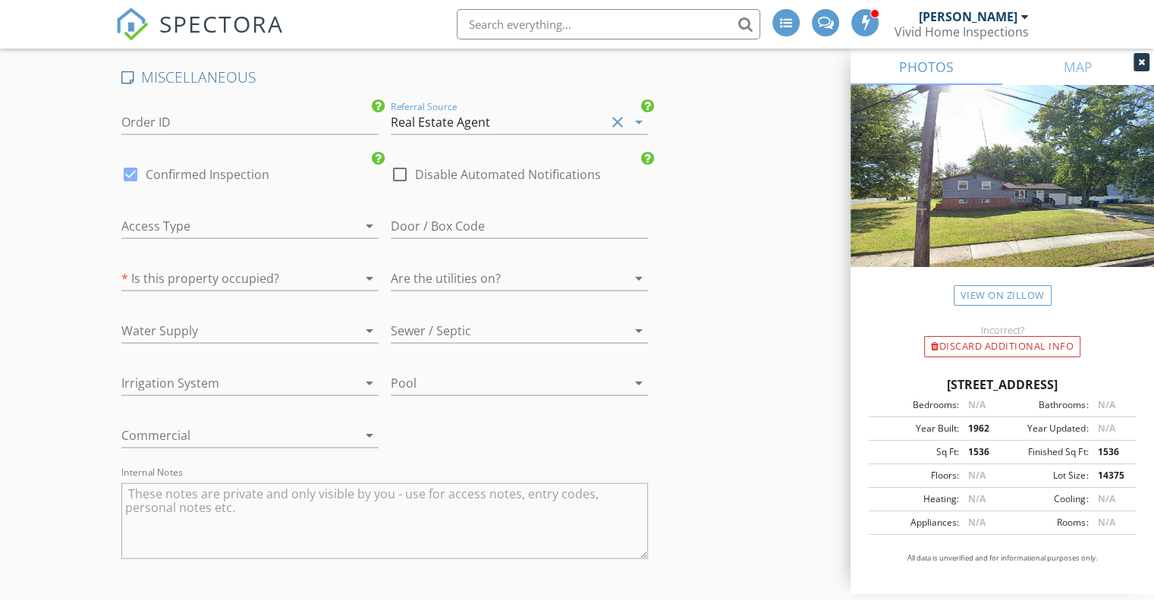
click at [246, 271] on div at bounding box center [228, 278] width 215 height 24
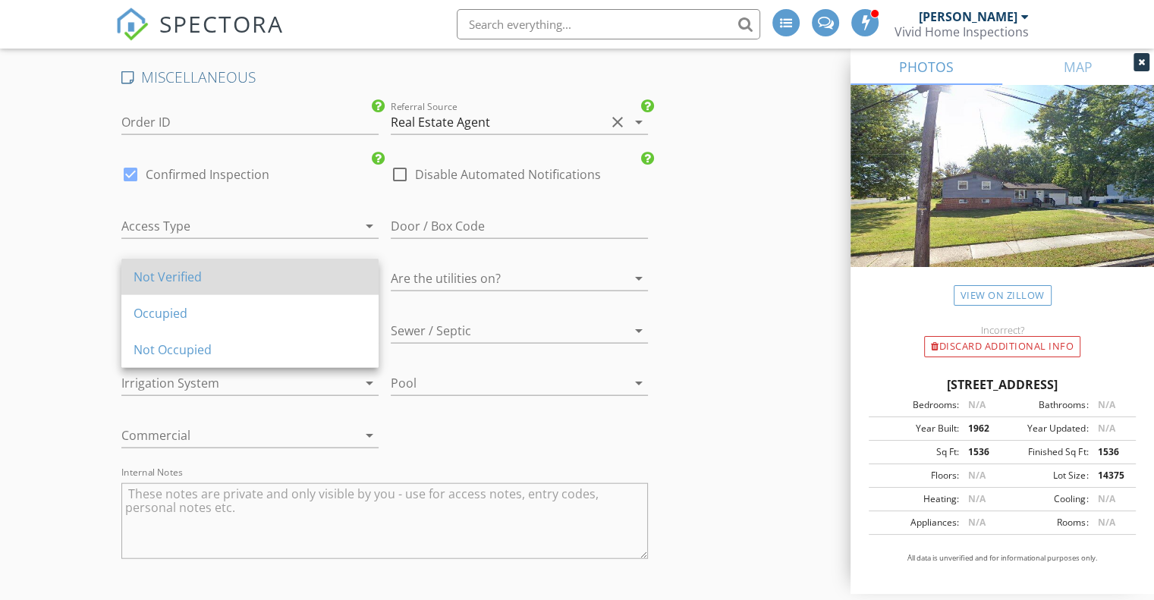
click at [206, 285] on div "Not Verified" at bounding box center [250, 277] width 233 height 18
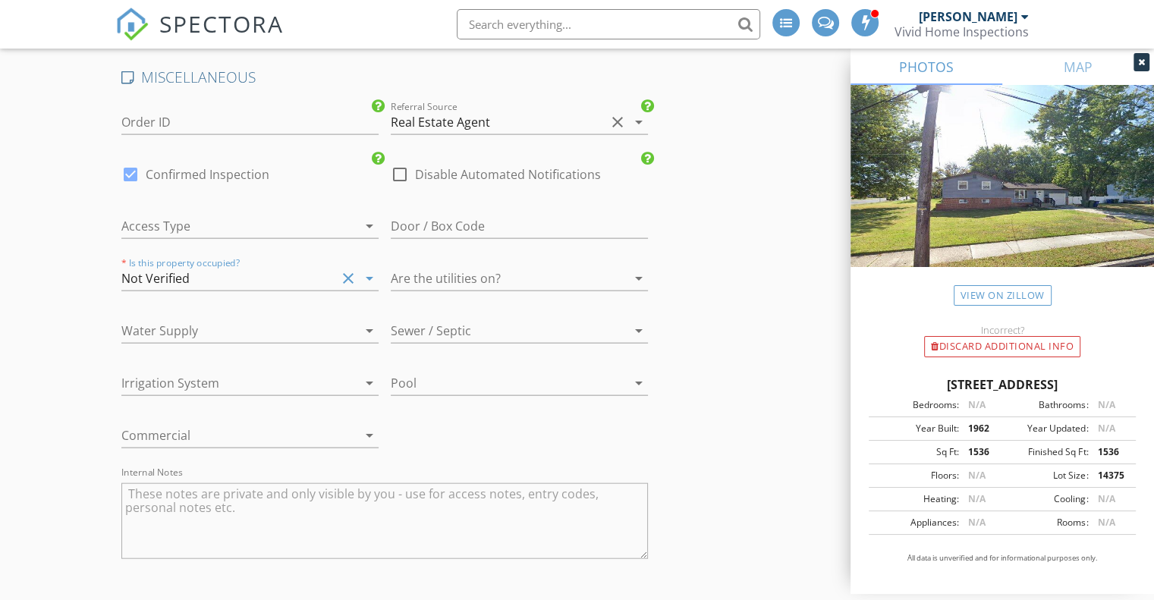
click at [439, 269] on div at bounding box center [498, 278] width 215 height 24
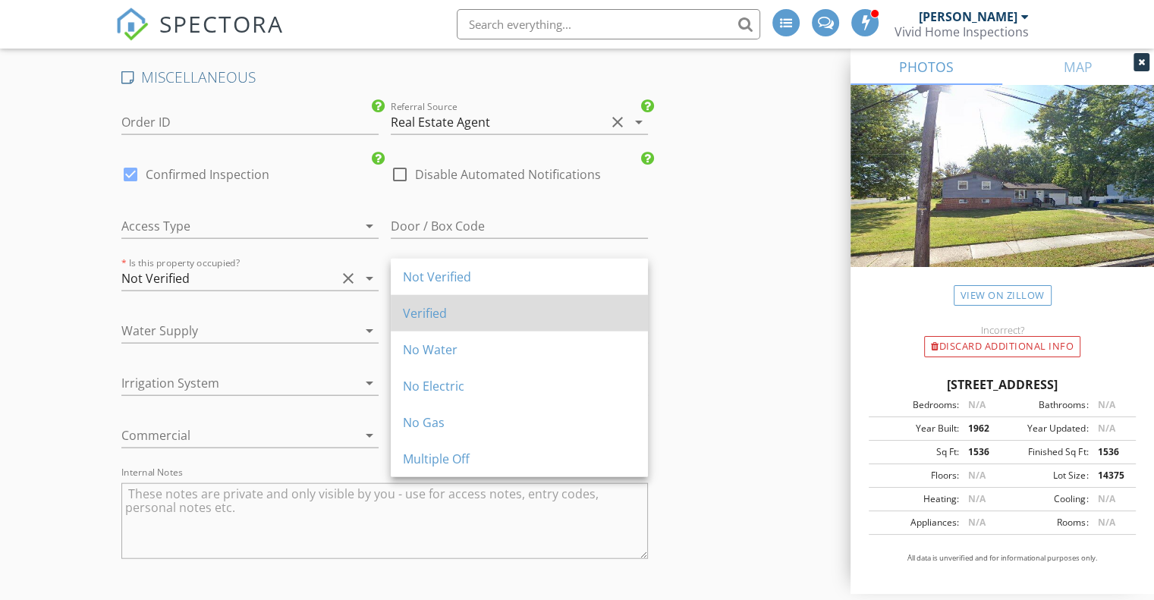
click at [437, 319] on div "Verified" at bounding box center [519, 313] width 233 height 18
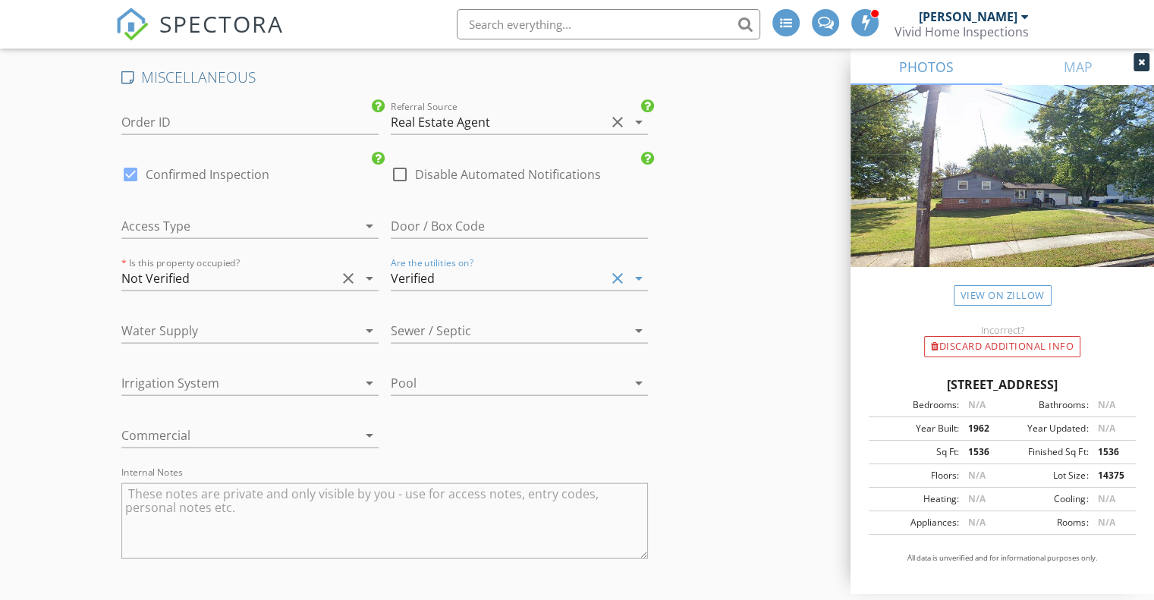
click at [264, 326] on div at bounding box center [228, 331] width 215 height 24
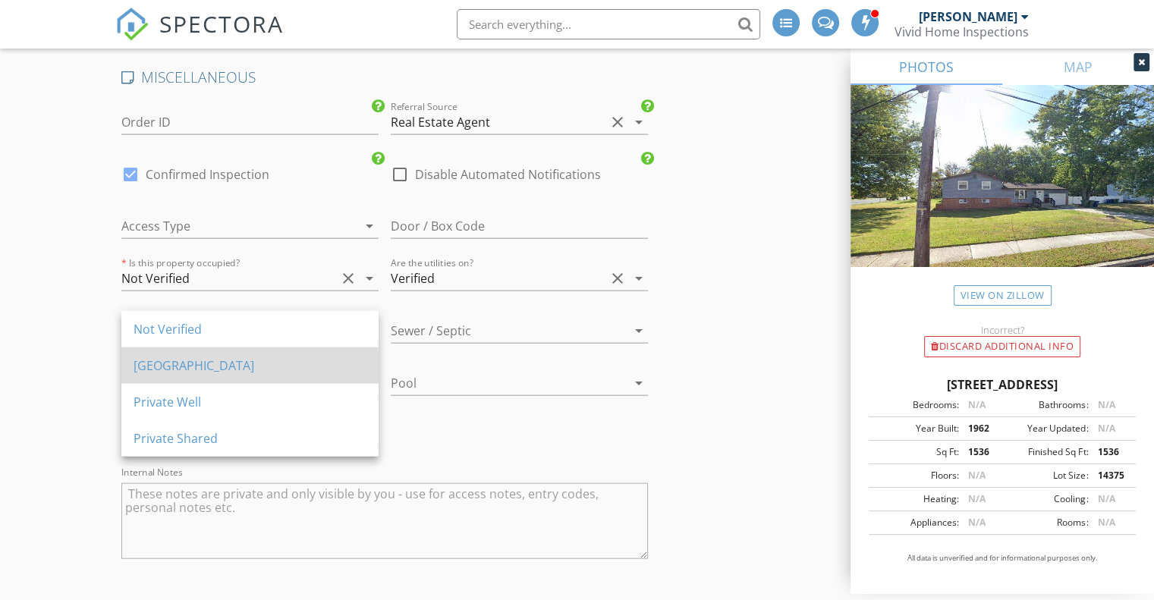
click at [209, 370] on div "[GEOGRAPHIC_DATA]" at bounding box center [250, 366] width 233 height 18
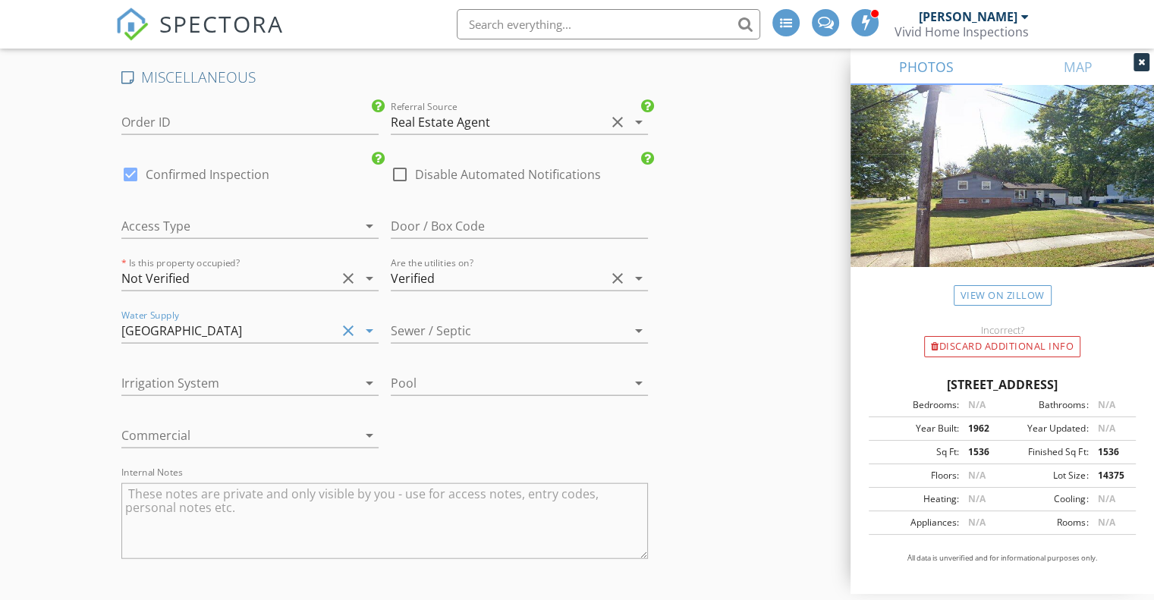
click at [456, 325] on div at bounding box center [498, 331] width 215 height 24
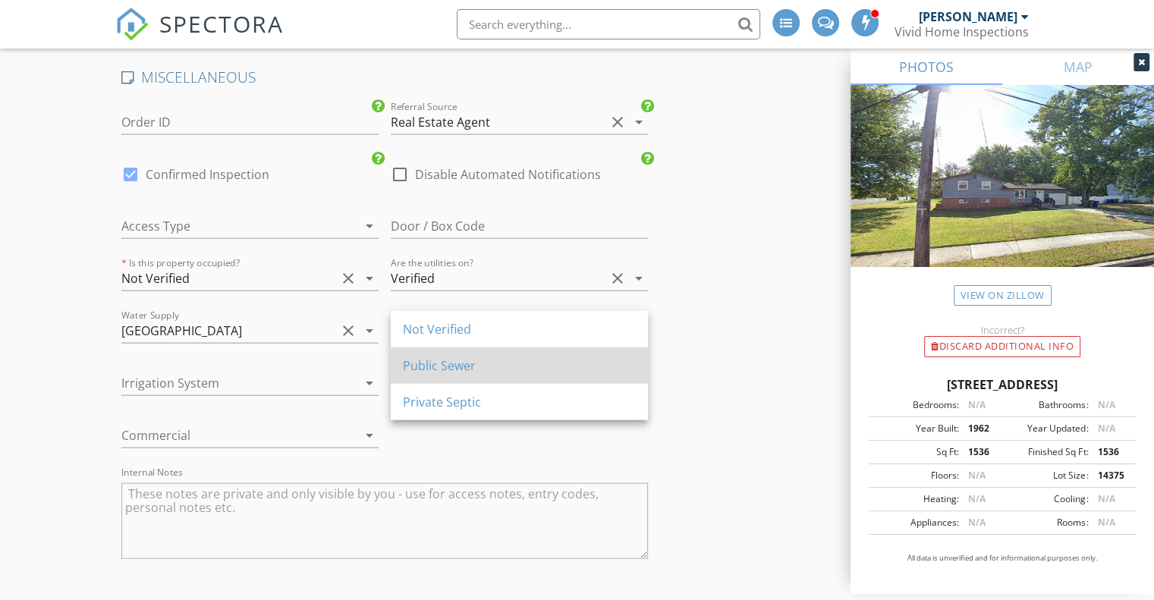
click at [450, 360] on div "Public Sewer" at bounding box center [519, 366] width 233 height 18
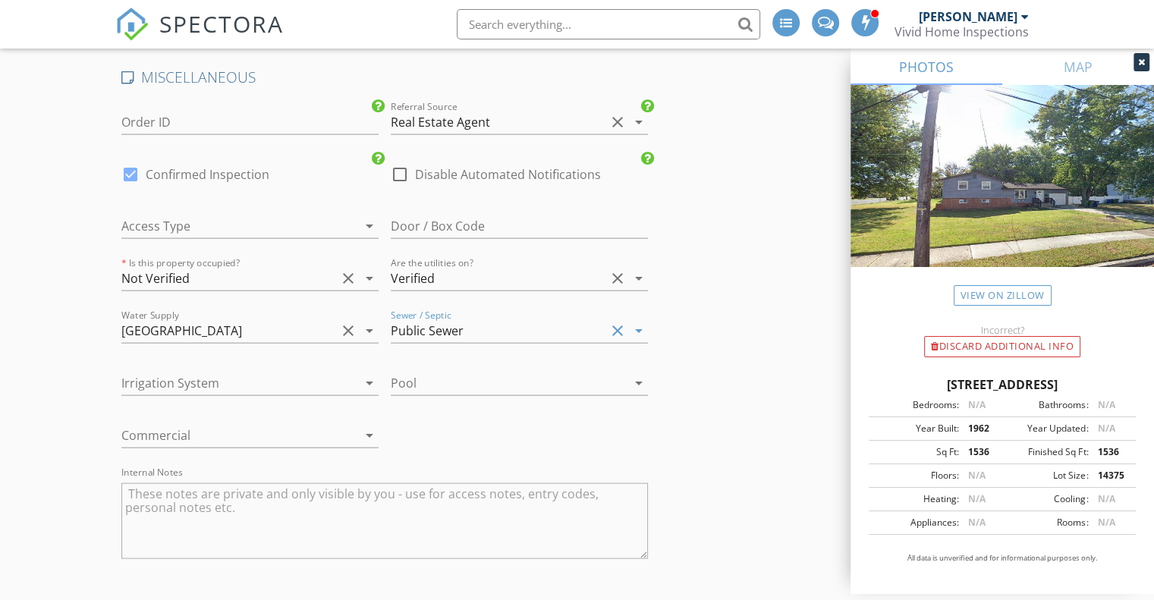
click at [267, 371] on div at bounding box center [228, 383] width 215 height 24
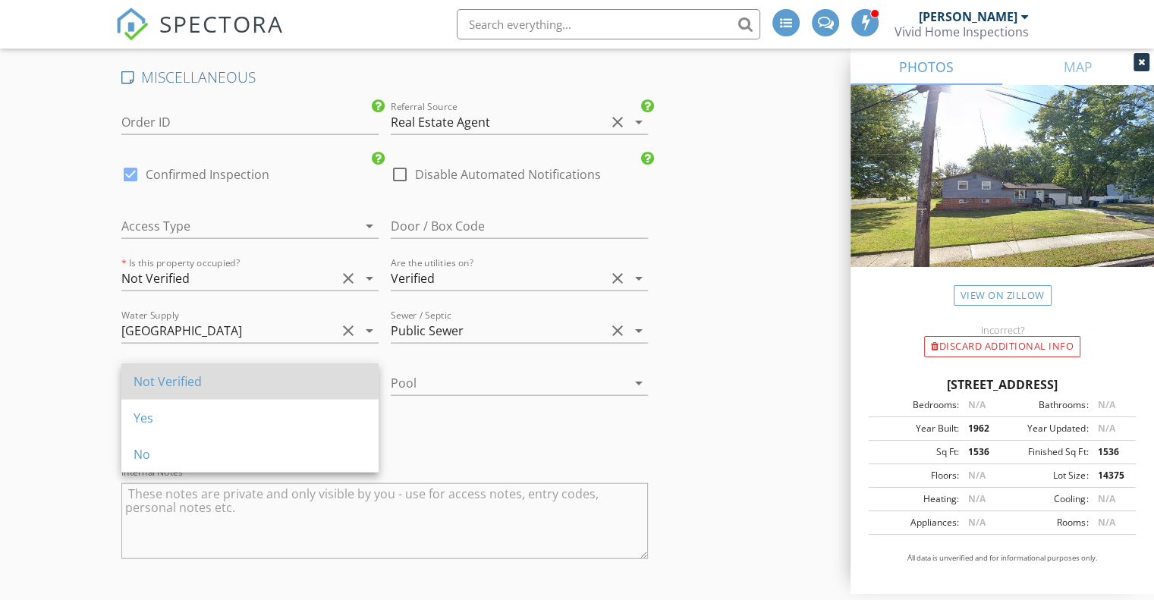
click at [238, 395] on div "Not Verified" at bounding box center [250, 381] width 233 height 36
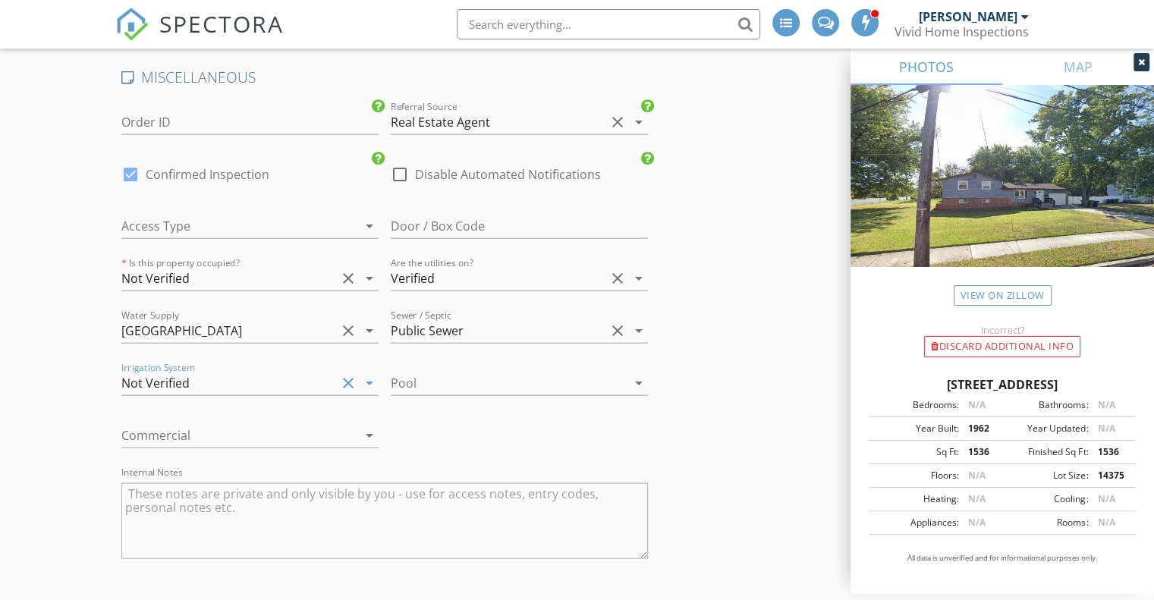
click at [411, 375] on div at bounding box center [498, 383] width 215 height 24
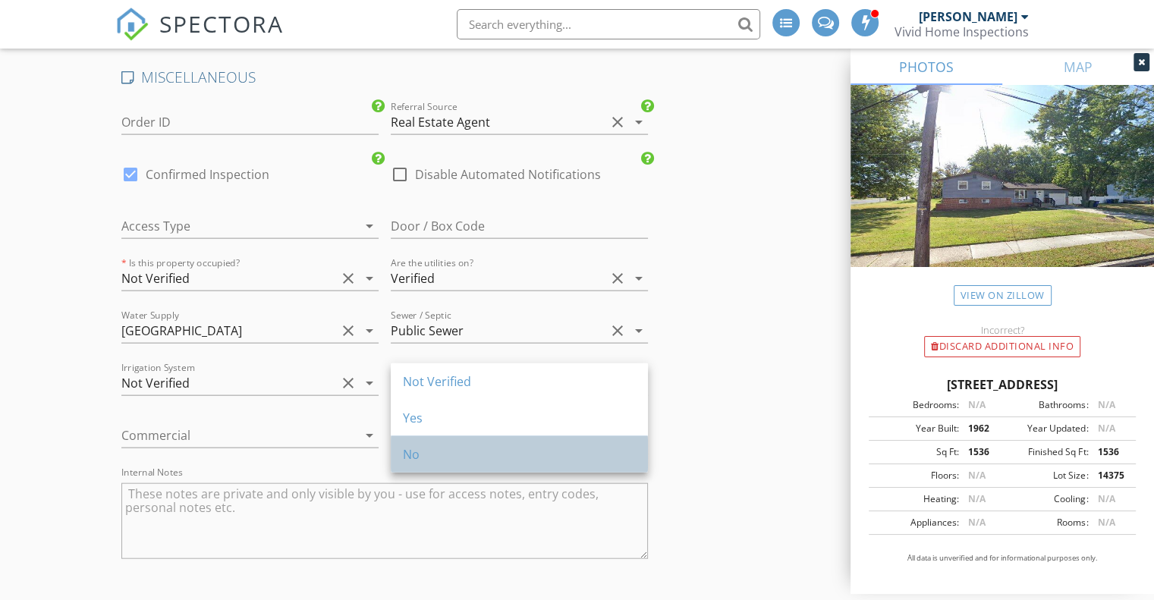
click at [423, 452] on div "No" at bounding box center [519, 454] width 233 height 18
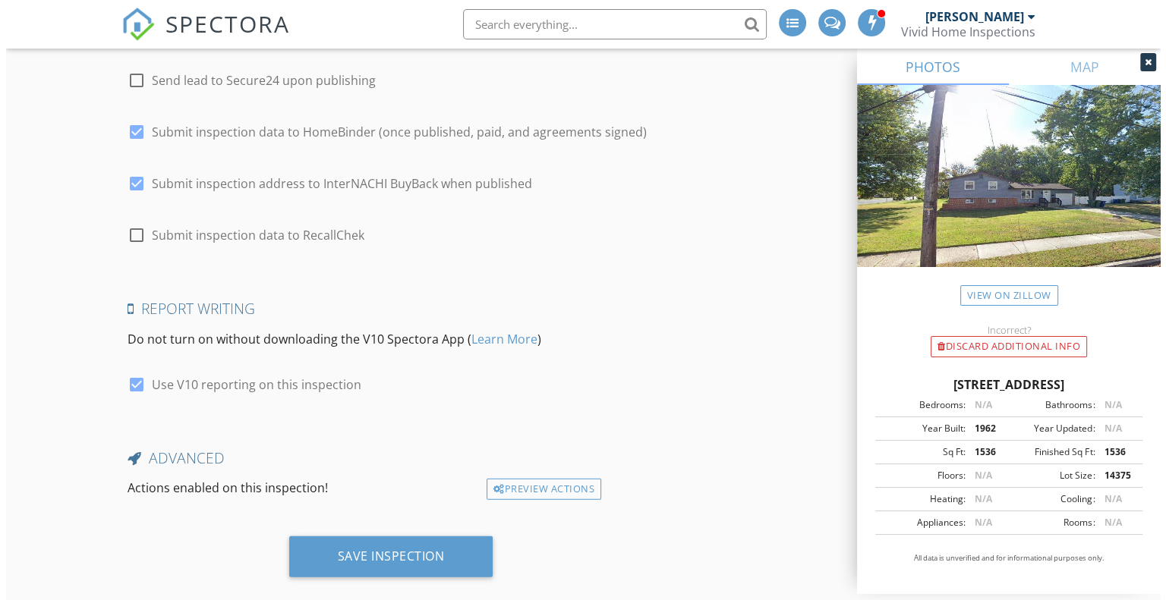
scroll to position [3961, 0]
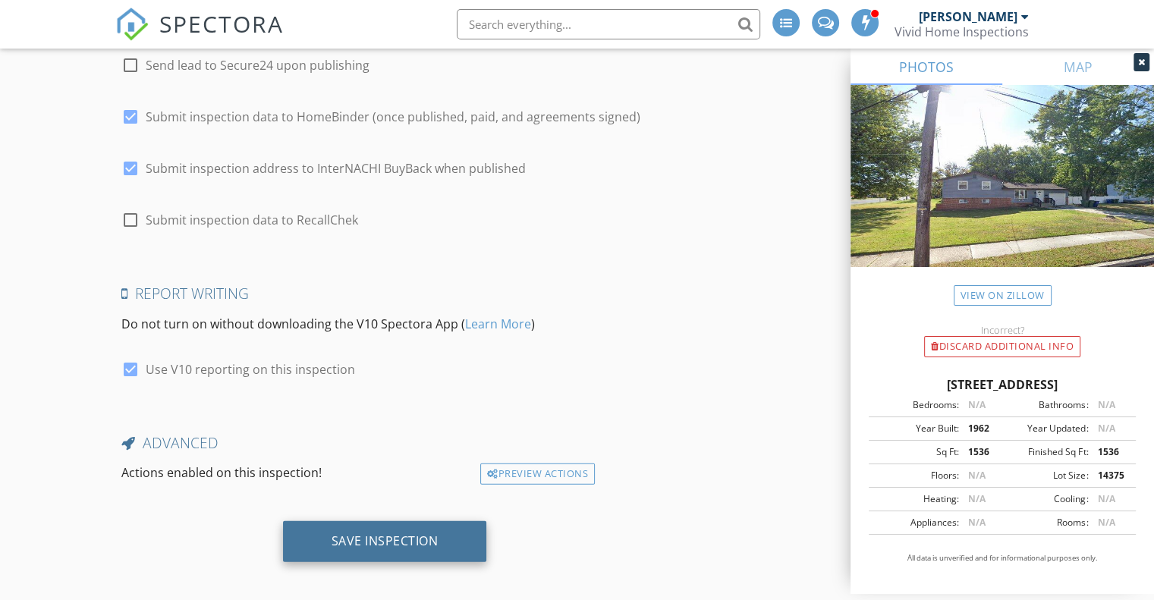
click at [423, 521] on div "Save Inspection" at bounding box center [385, 541] width 204 height 41
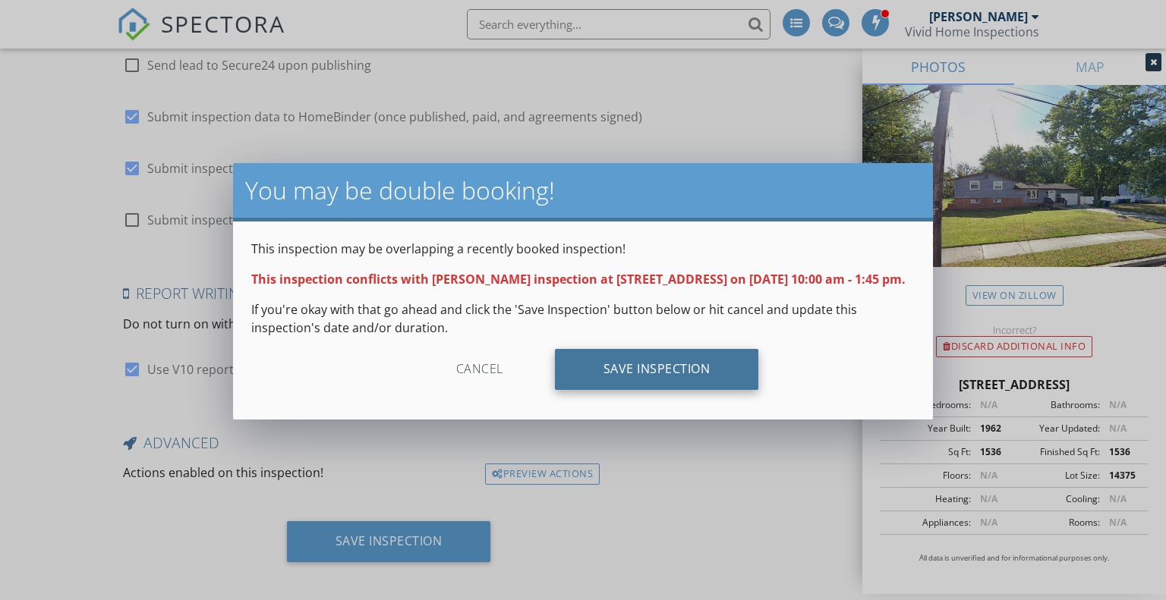
click at [633, 390] on div "Save Inspection" at bounding box center [657, 369] width 204 height 41
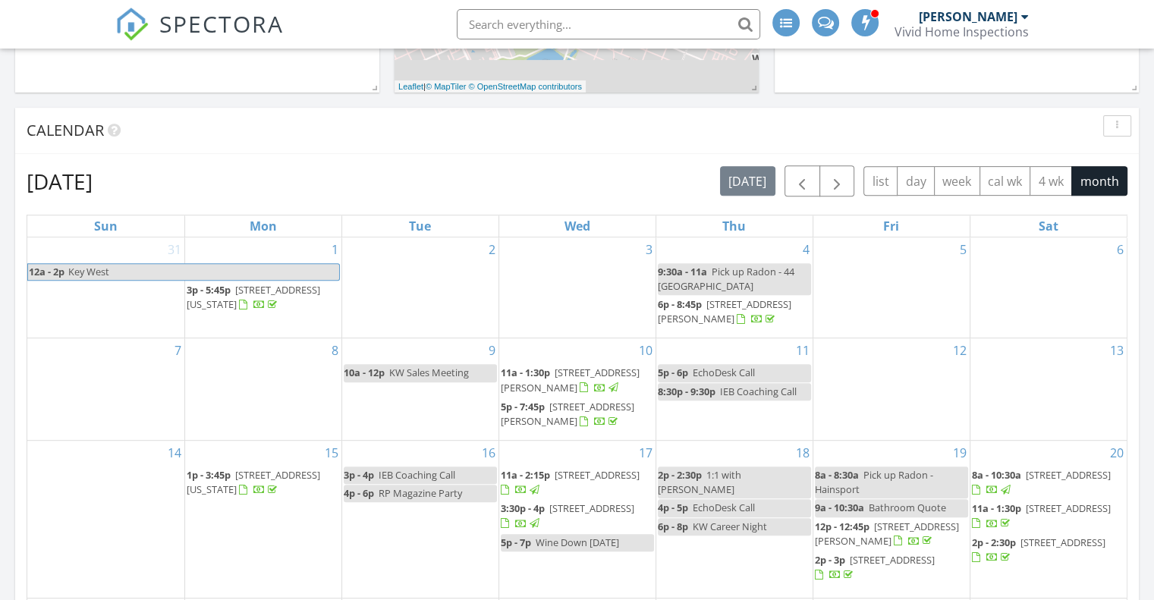
scroll to position [577, 0]
click at [838, 175] on span "button" at bounding box center [837, 180] width 18 height 18
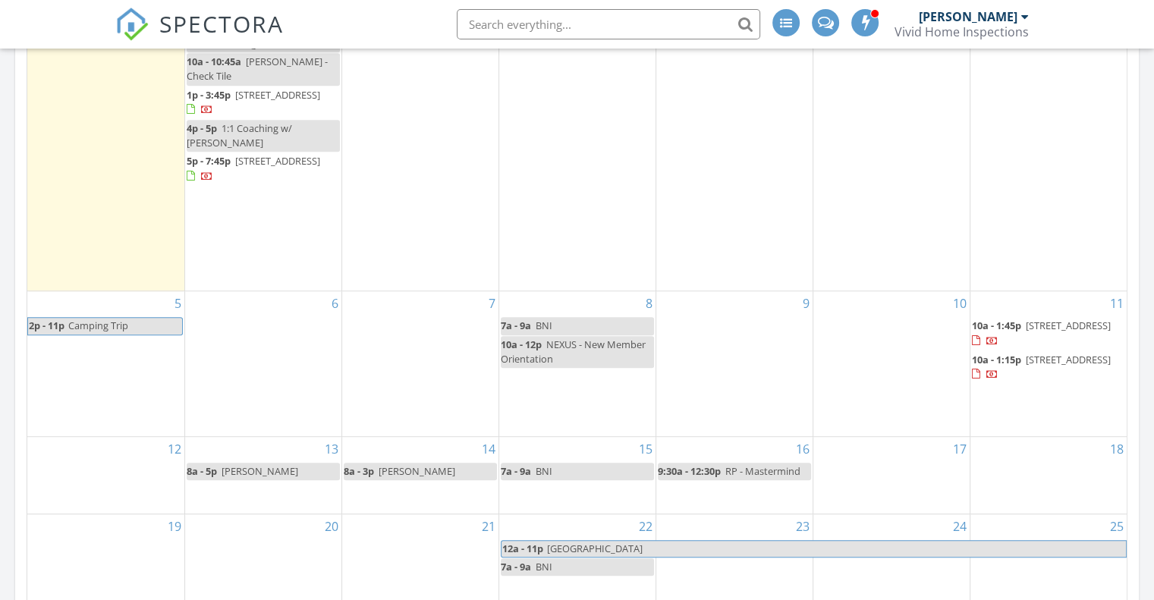
scroll to position [820, 0]
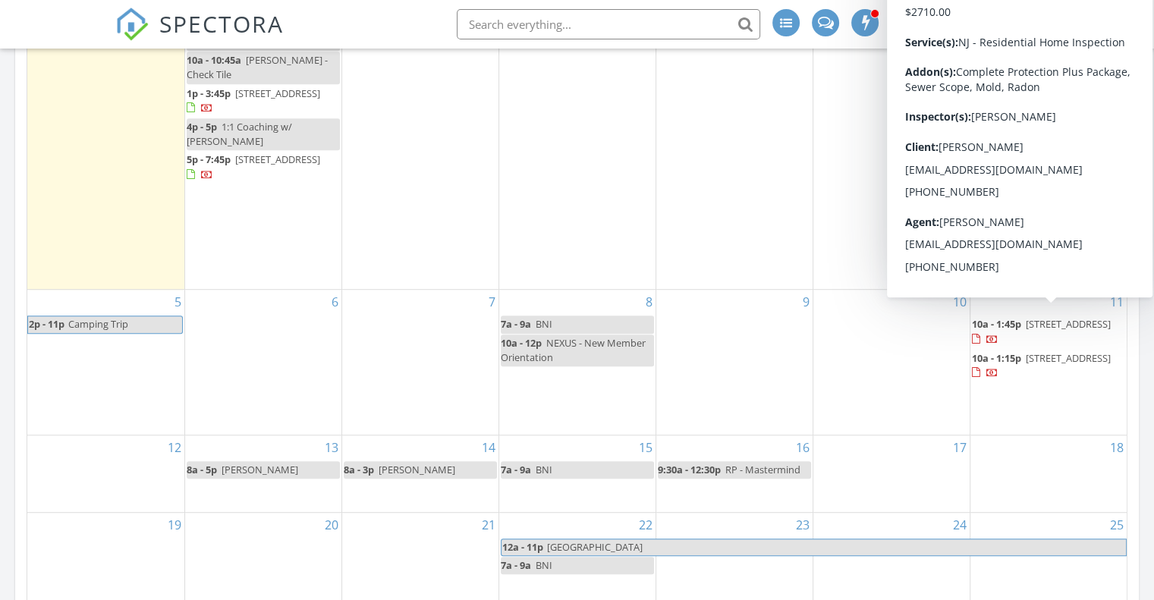
click at [1014, 317] on span "10a - 1:45p" at bounding box center [996, 324] width 49 height 14
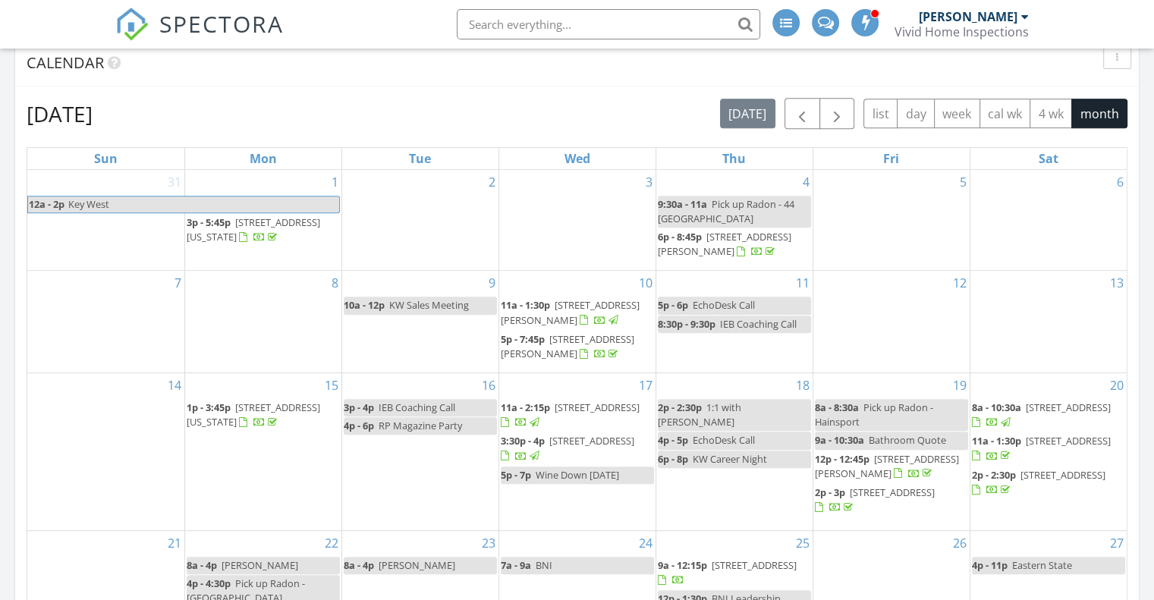
scroll to position [637, 0]
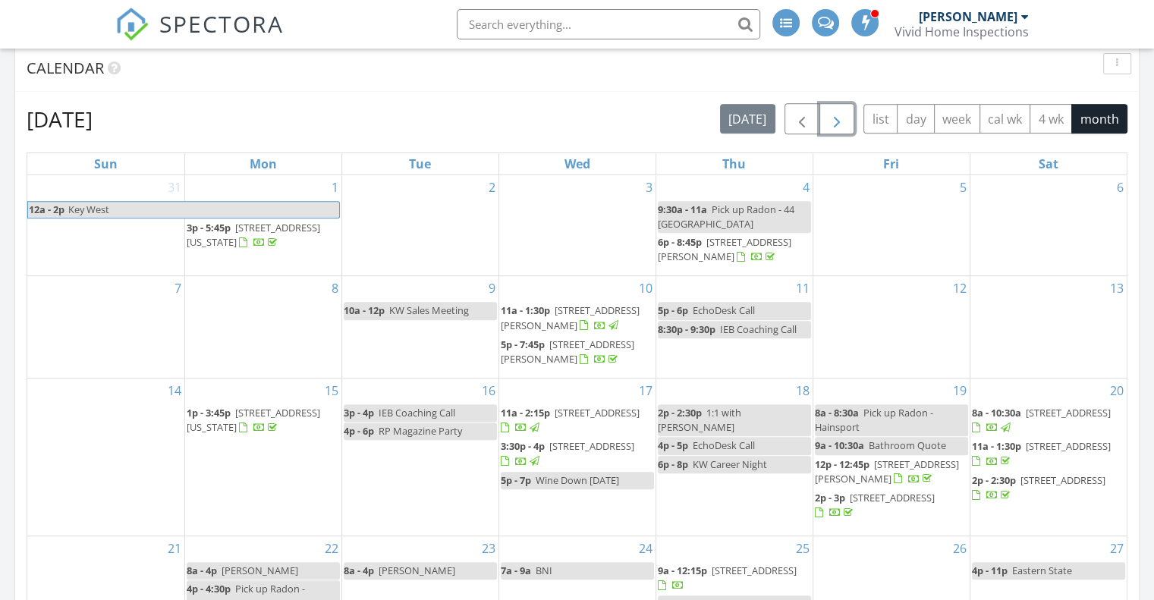
click at [834, 122] on span "button" at bounding box center [837, 119] width 18 height 18
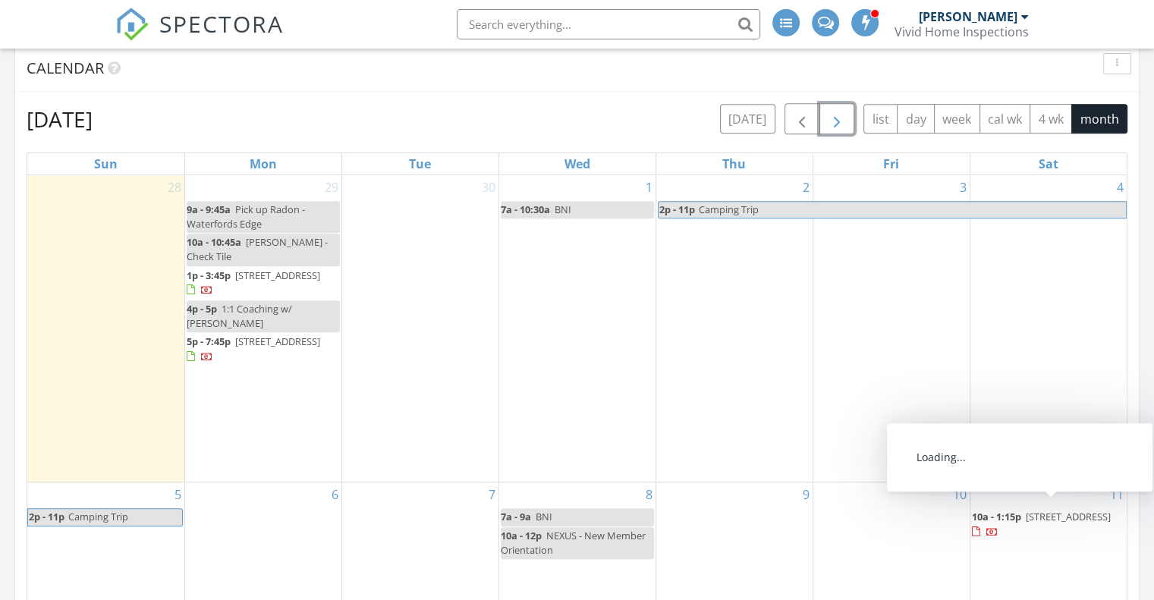
click at [1019, 510] on span "10a - 1:15p" at bounding box center [996, 517] width 49 height 14
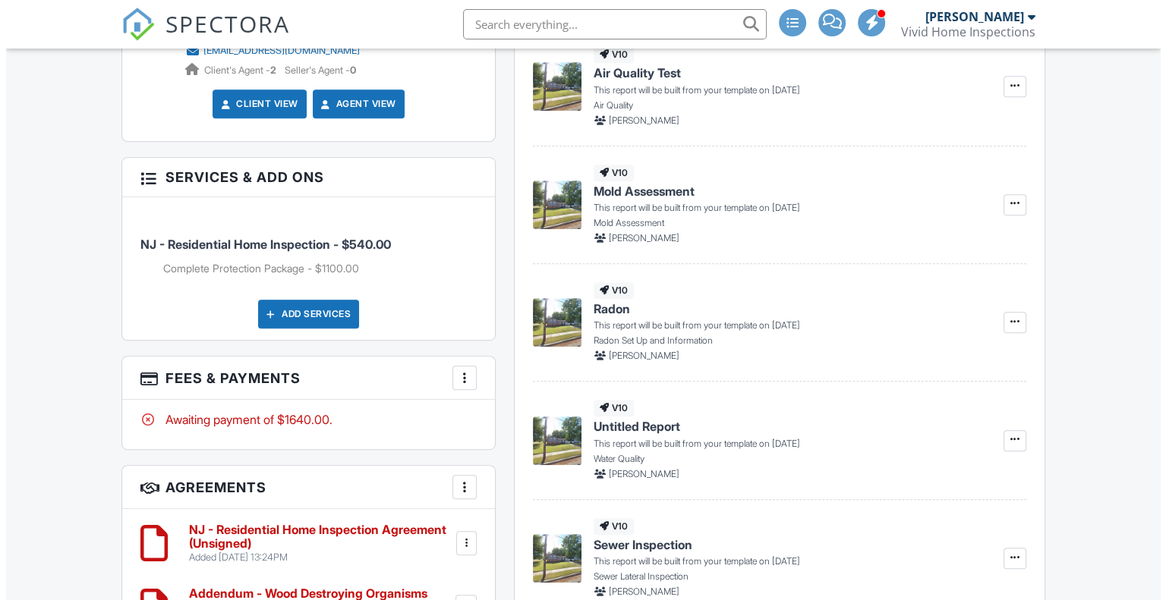
scroll to position [729, 0]
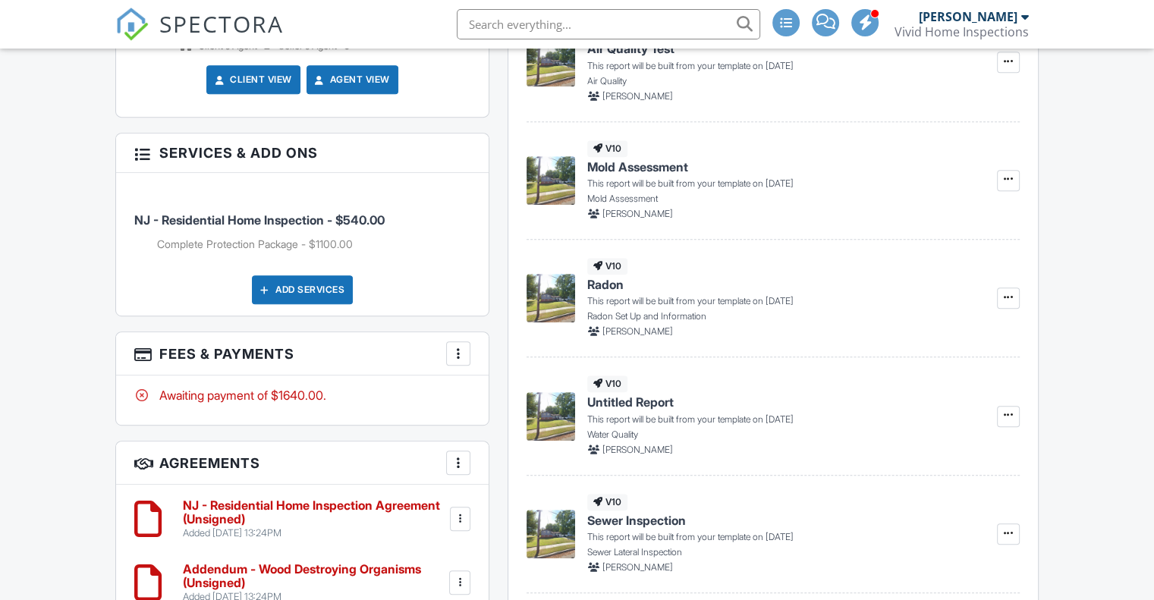
click at [287, 297] on div "Add Services" at bounding box center [302, 289] width 101 height 29
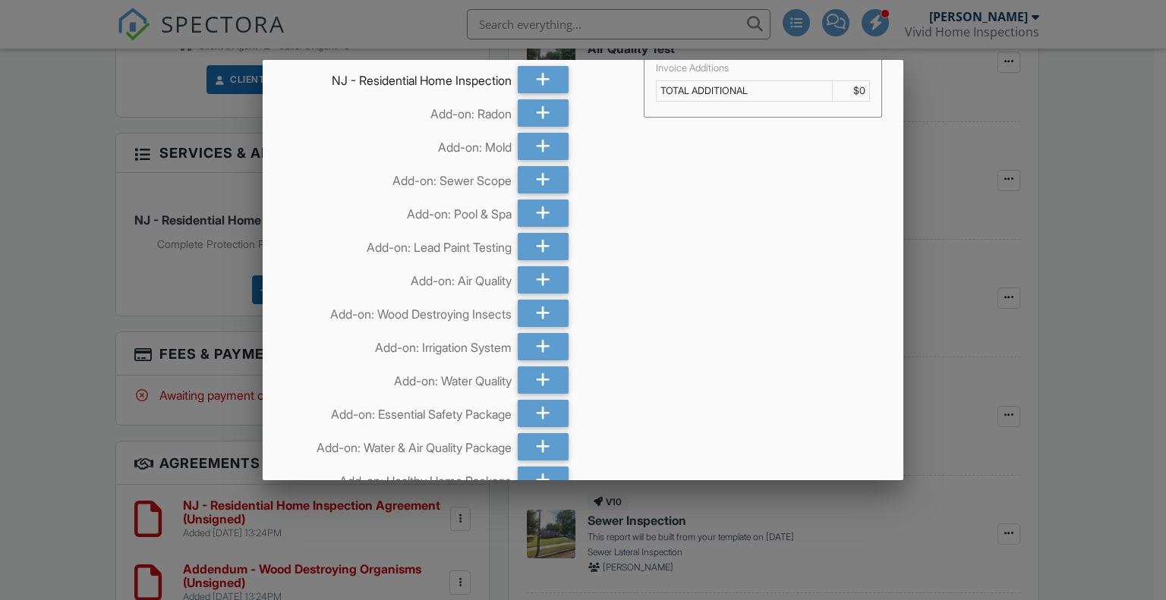
scroll to position [67, 0]
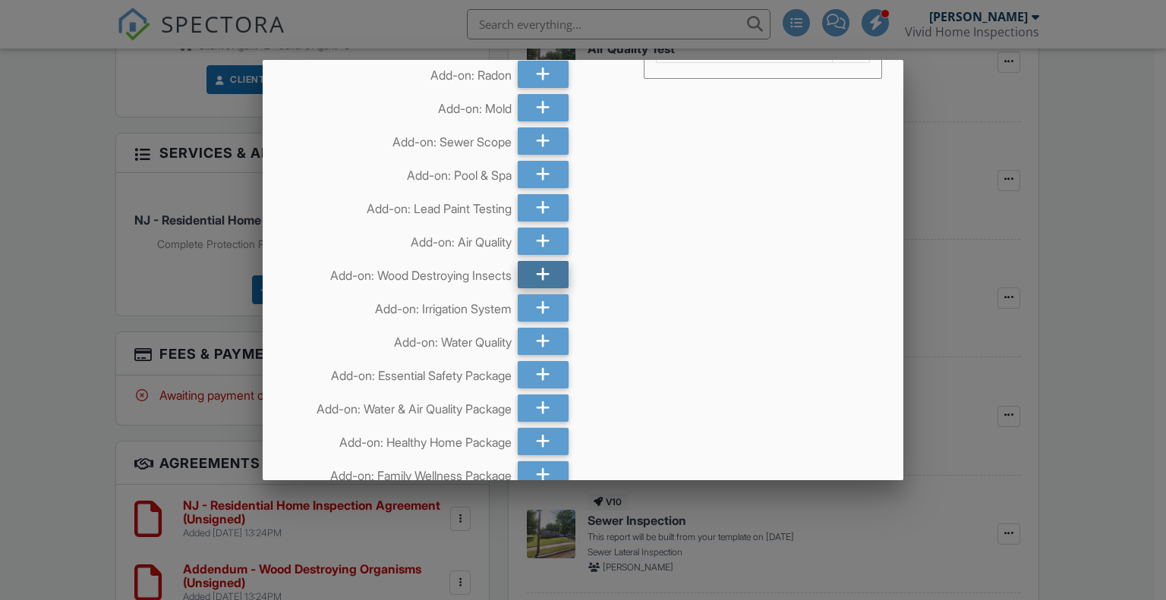
click at [540, 275] on icon at bounding box center [543, 274] width 14 height 27
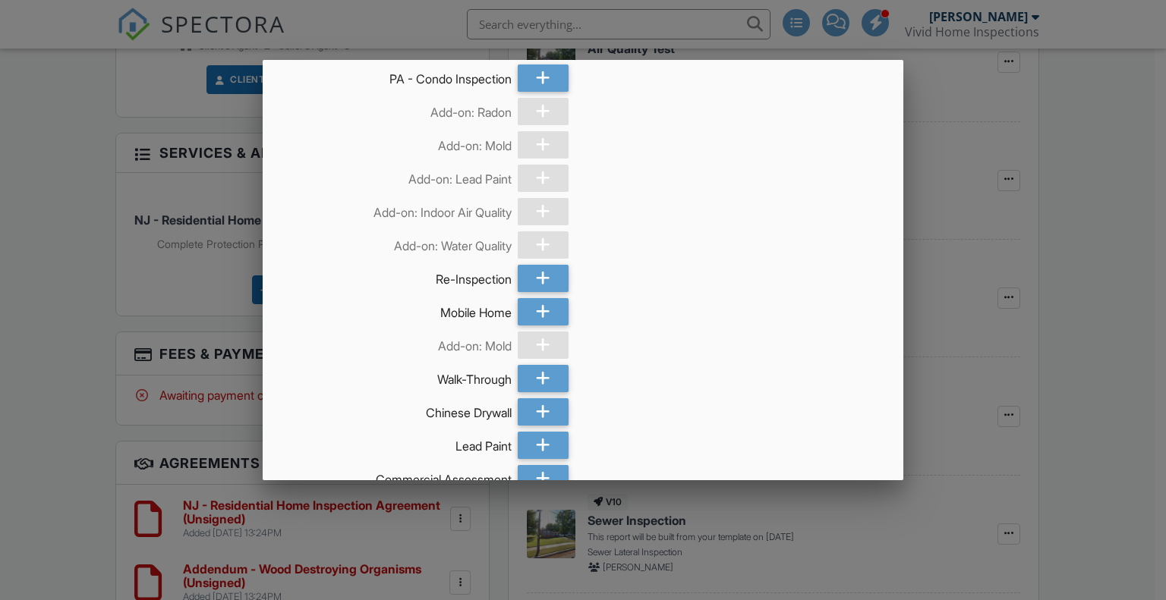
scroll to position [2100, 0]
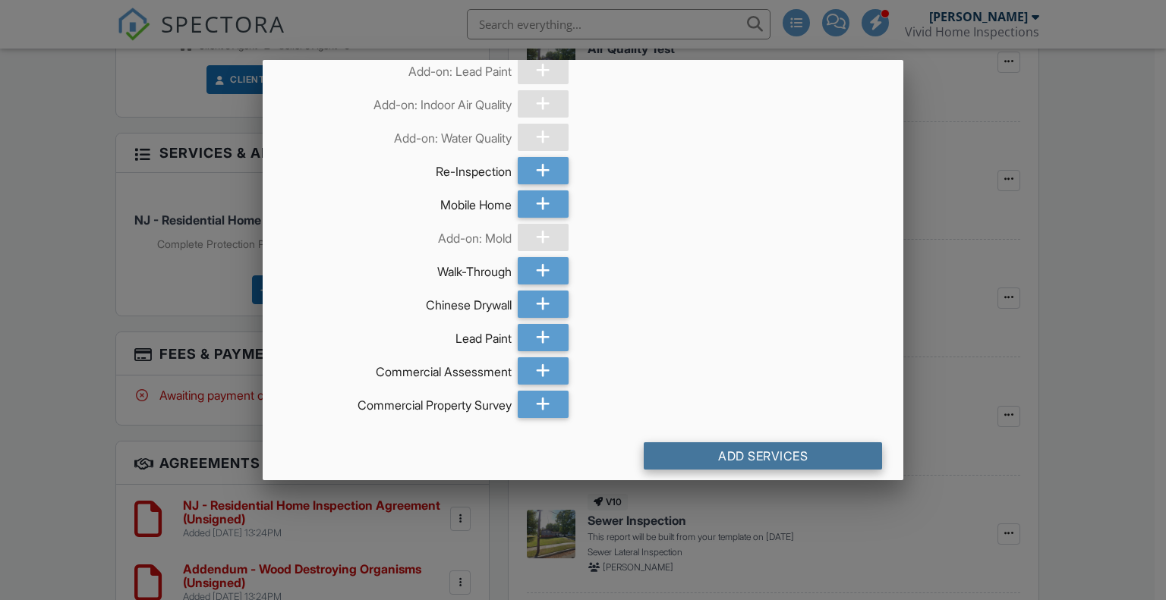
click at [763, 445] on div "Add Services" at bounding box center [763, 455] width 239 height 27
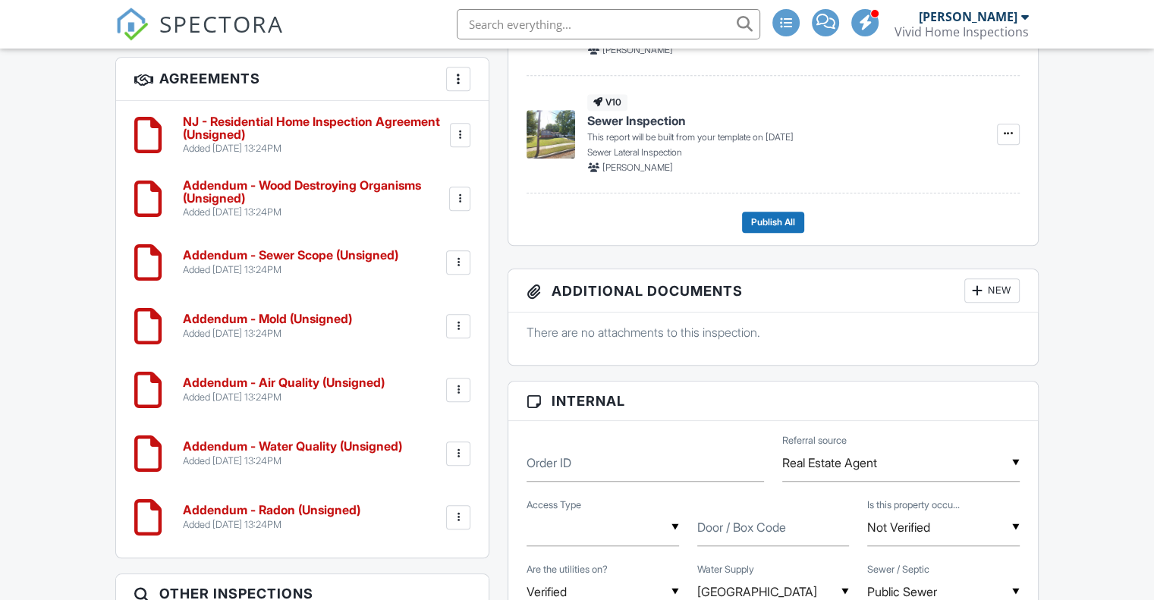
scroll to position [1081, 0]
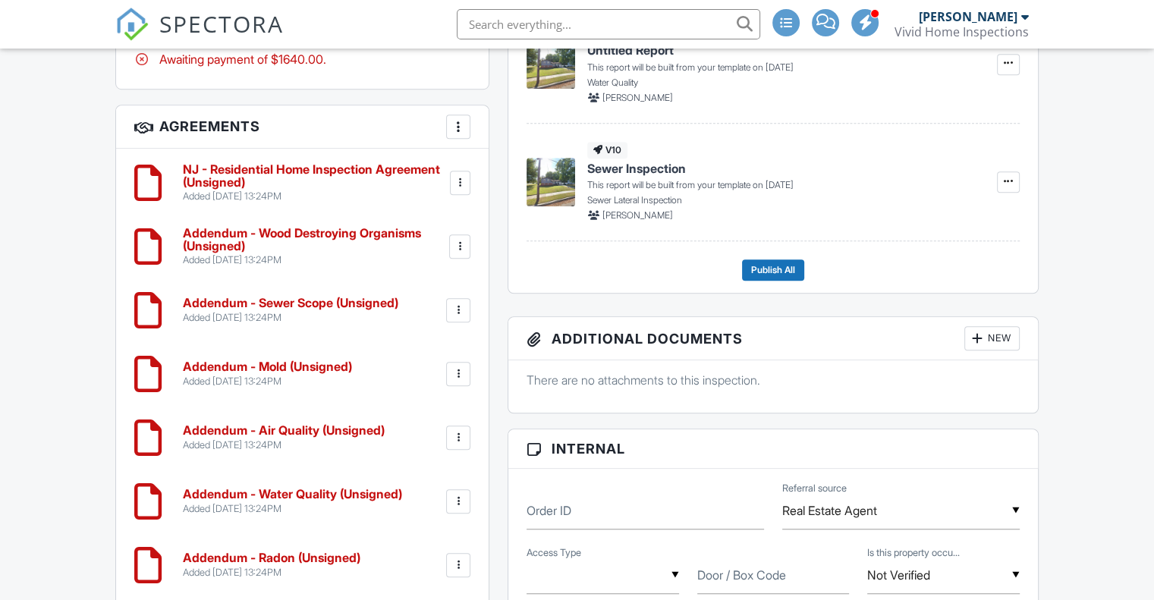
drag, startPoint x: 1161, startPoint y: 55, endPoint x: 1165, endPoint y: 221, distance: 165.5
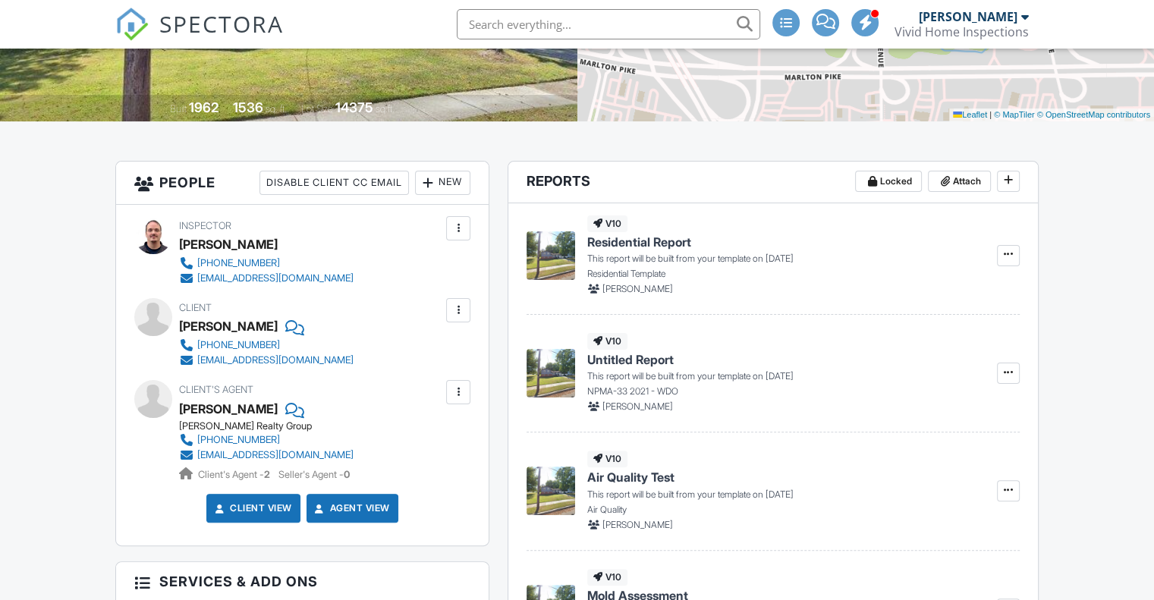
scroll to position [0, 0]
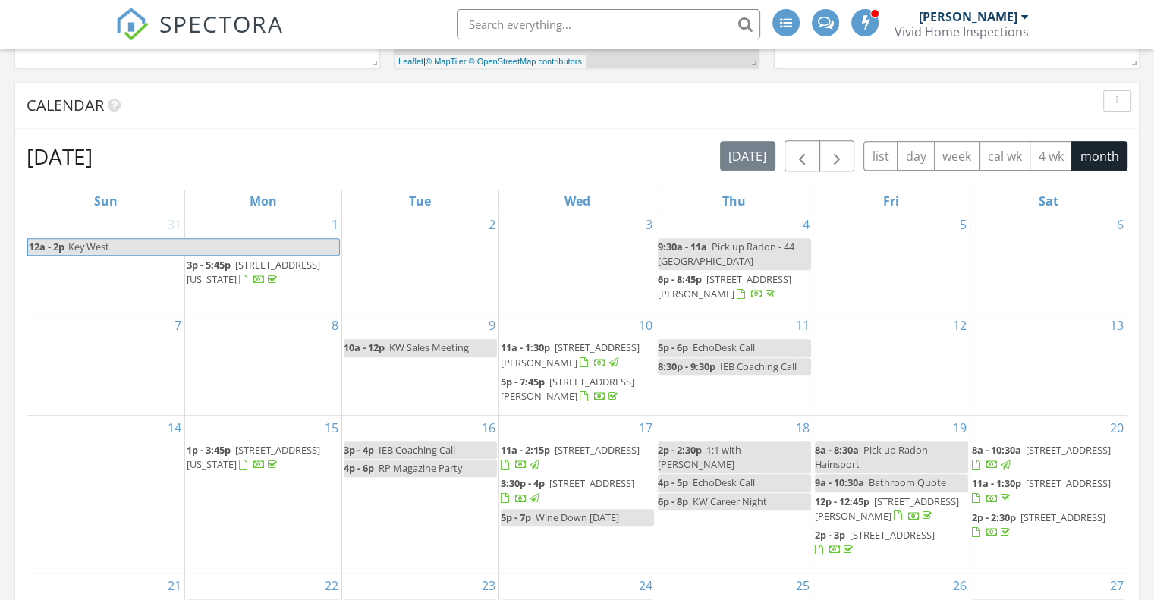
scroll to position [603, 0]
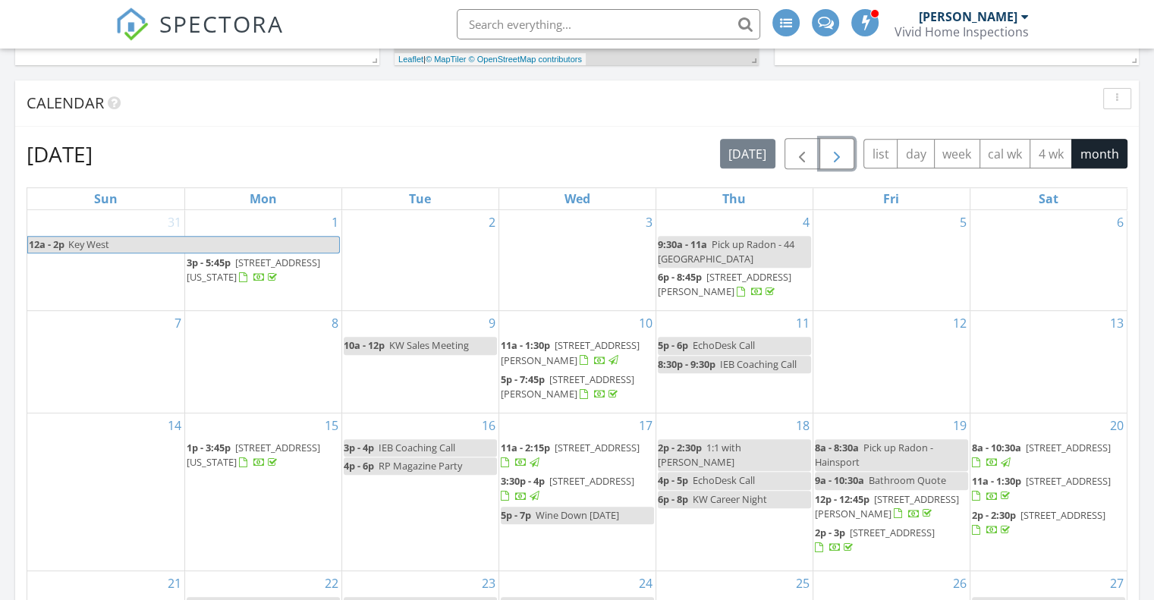
click at [852, 154] on button "button" at bounding box center [838, 153] width 36 height 31
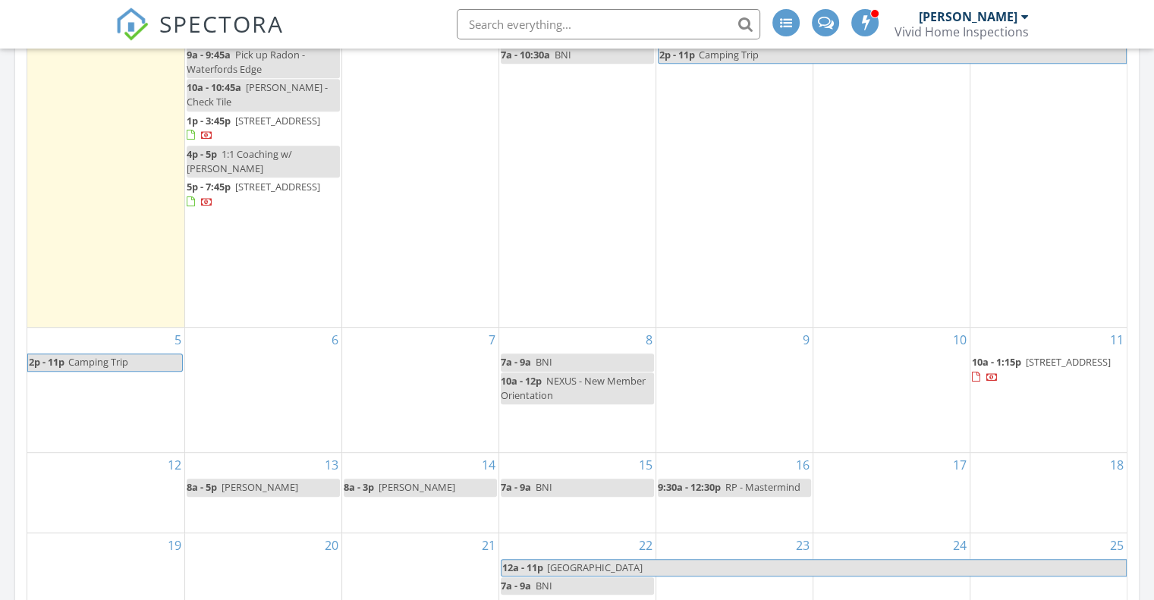
scroll to position [785, 0]
